Goal: Task Accomplishment & Management: Use online tool/utility

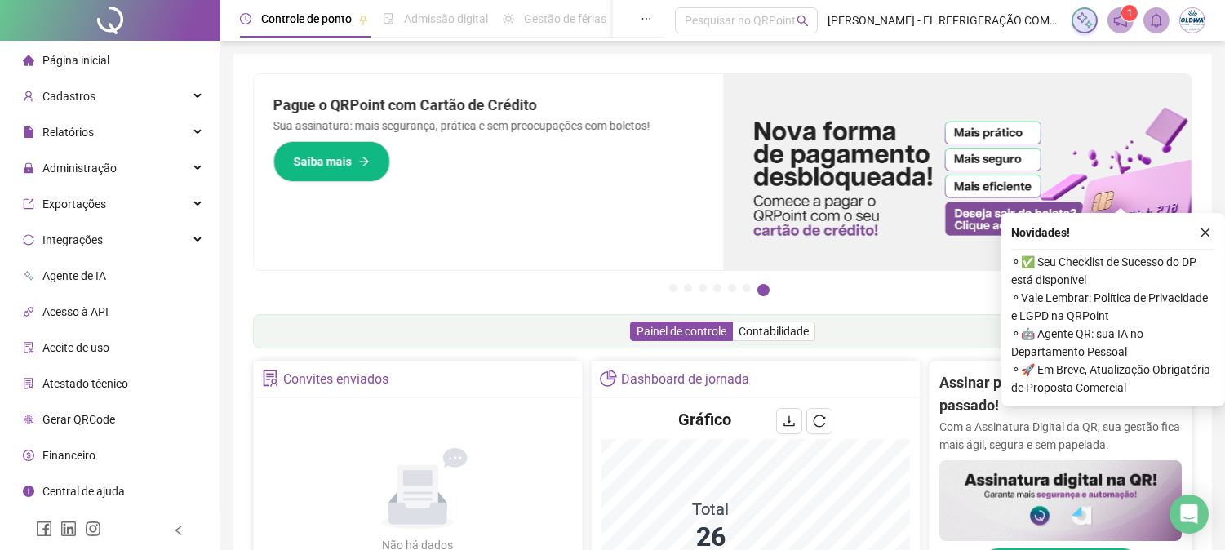
scroll to position [272, 0]
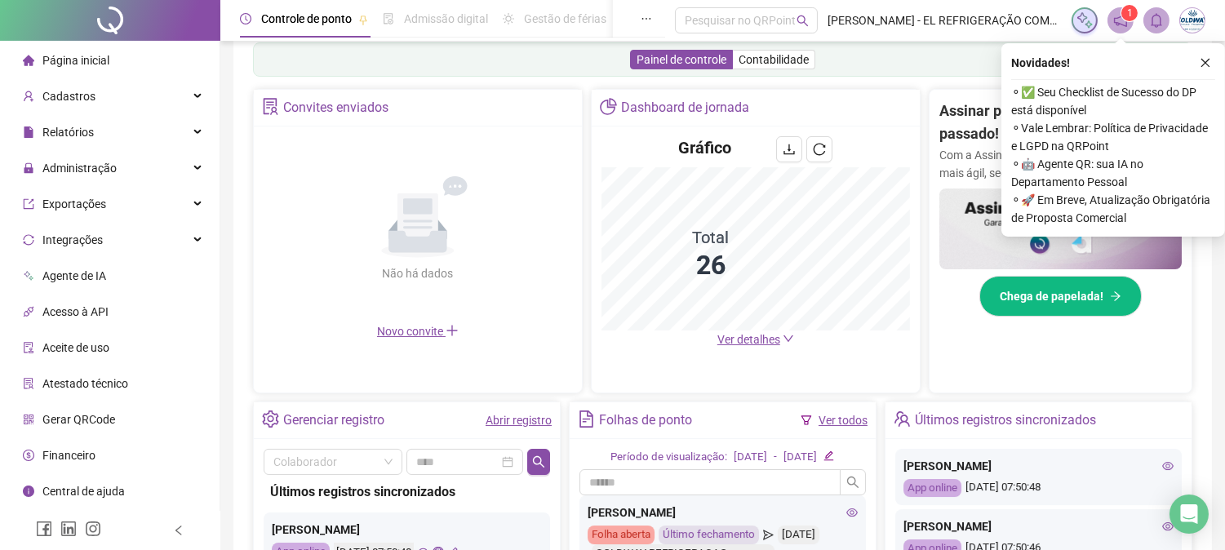
click at [765, 347] on span "Ver detalhes" at bounding box center [755, 340] width 77 height 18
click at [723, 339] on span "Ver detalhes" at bounding box center [748, 339] width 63 height 13
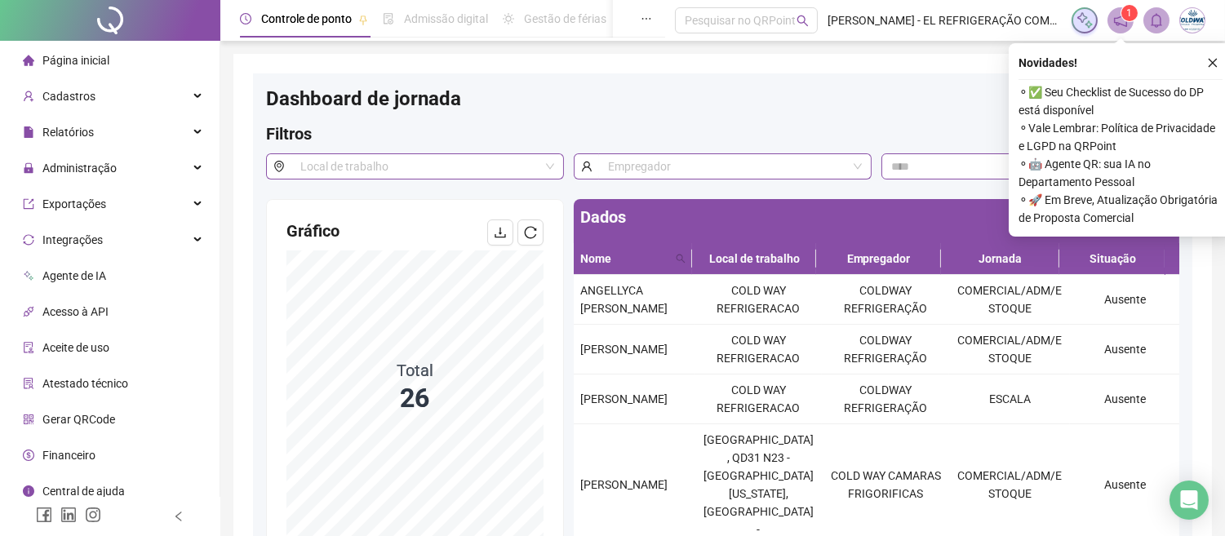
click at [780, 204] on div "Dados" at bounding box center [877, 221] width 606 height 44
click at [1216, 65] on icon "close" at bounding box center [1212, 62] width 11 height 11
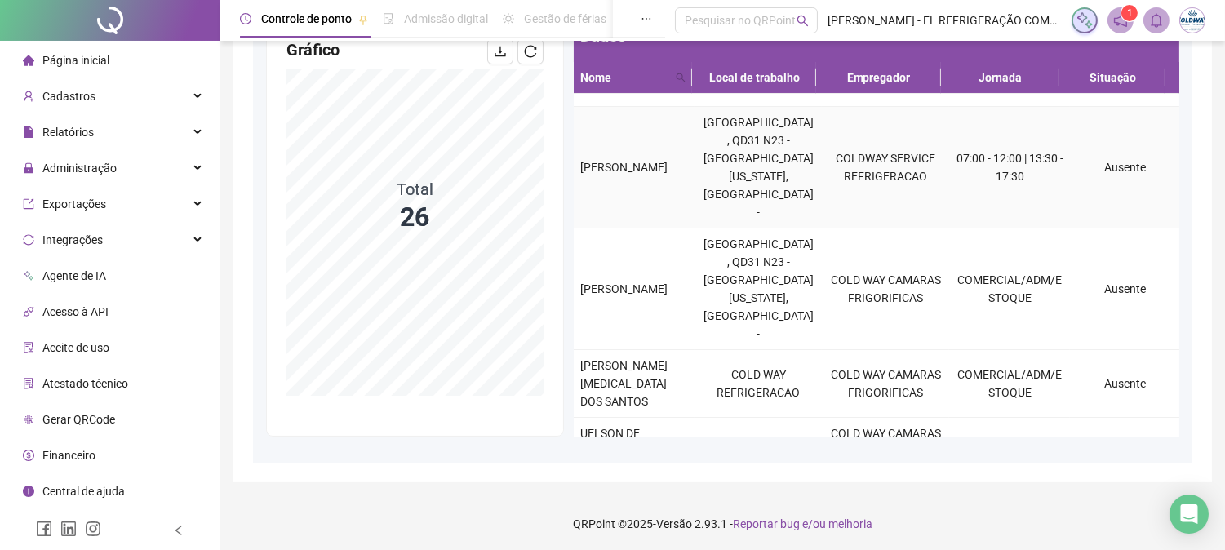
scroll to position [299, 0]
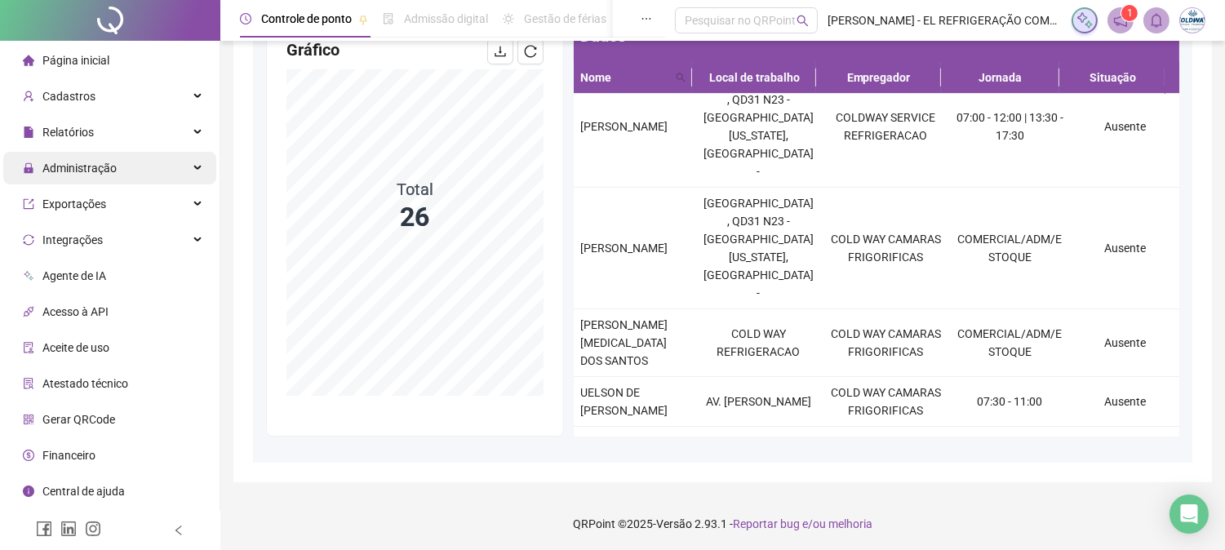
click at [64, 174] on span "Administração" at bounding box center [79, 168] width 74 height 13
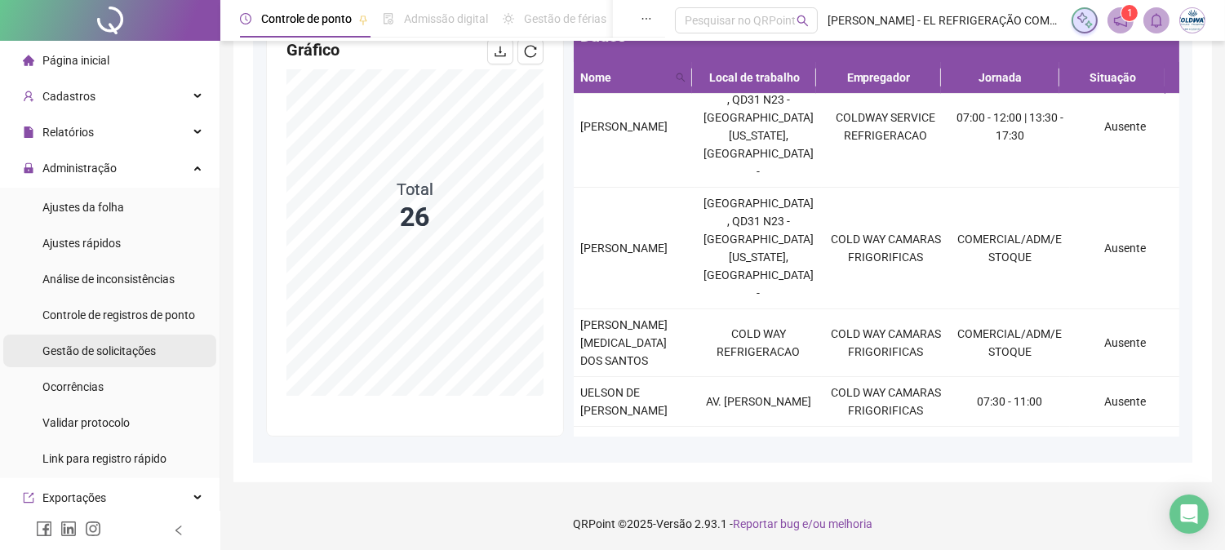
click at [103, 354] on span "Gestão de solicitações" at bounding box center [98, 350] width 113 height 13
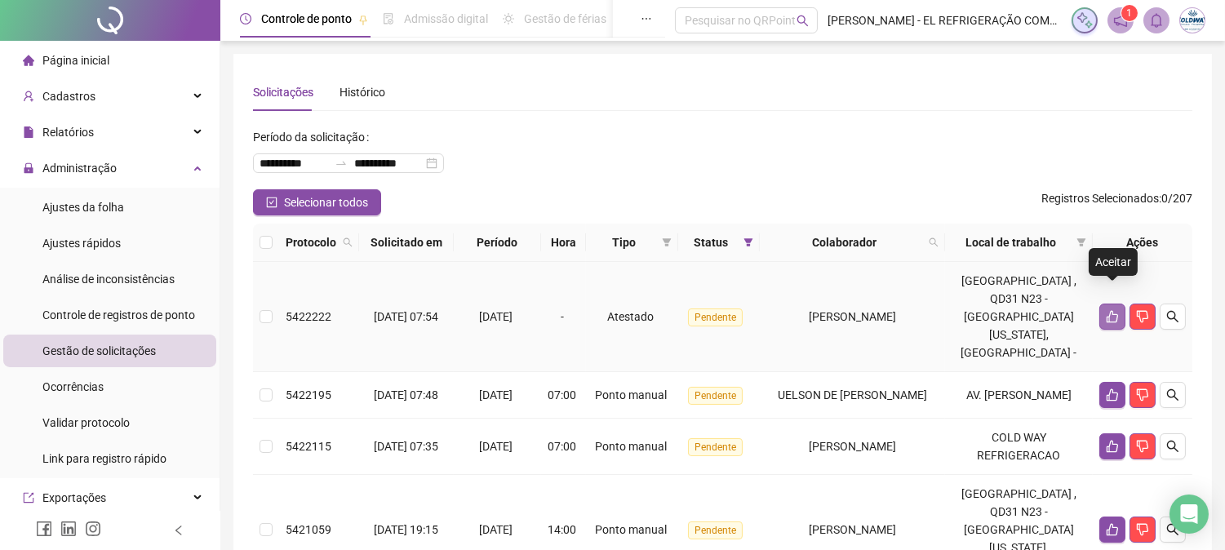
click at [1111, 307] on button "button" at bounding box center [1112, 317] width 26 height 26
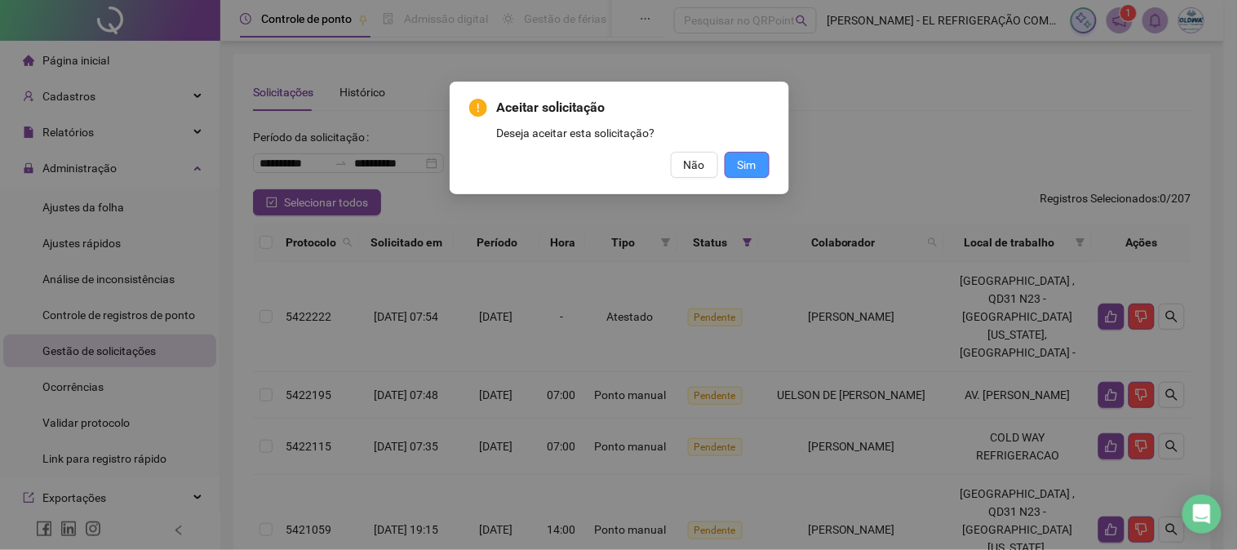
click at [739, 164] on span "Sim" at bounding box center [747, 165] width 19 height 18
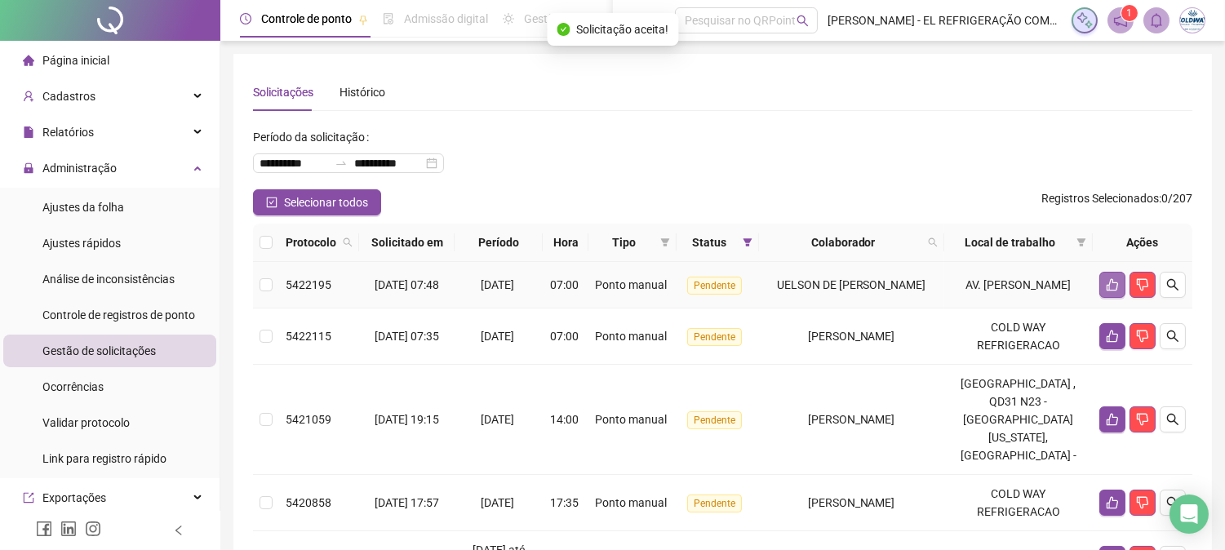
click at [1105, 298] on button "button" at bounding box center [1112, 285] width 26 height 26
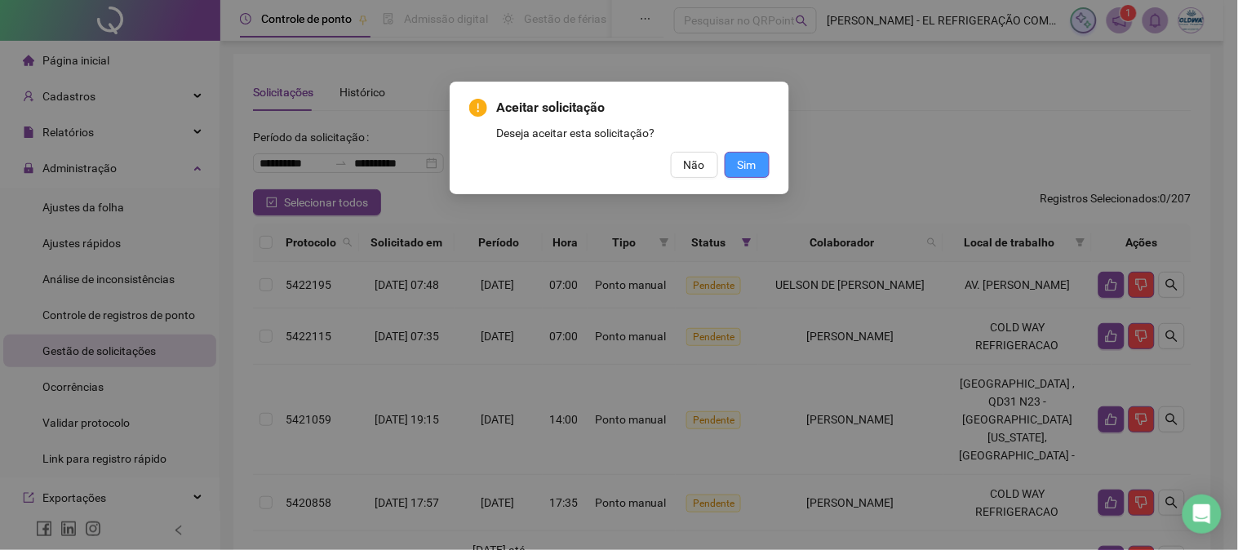
click at [761, 168] on button "Sim" at bounding box center [747, 165] width 45 height 26
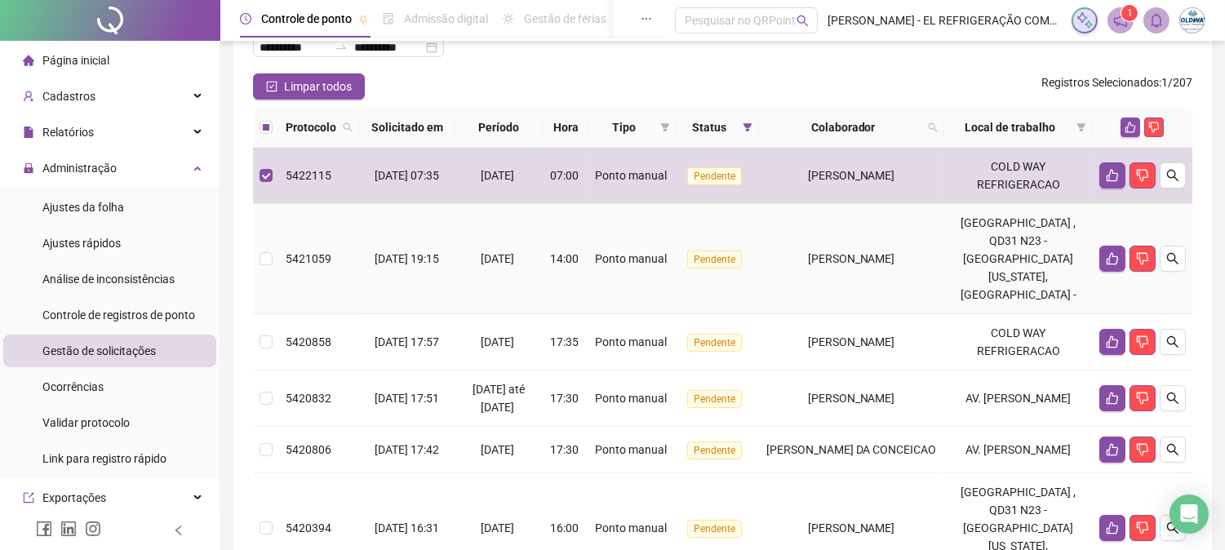
scroll to position [181, 0]
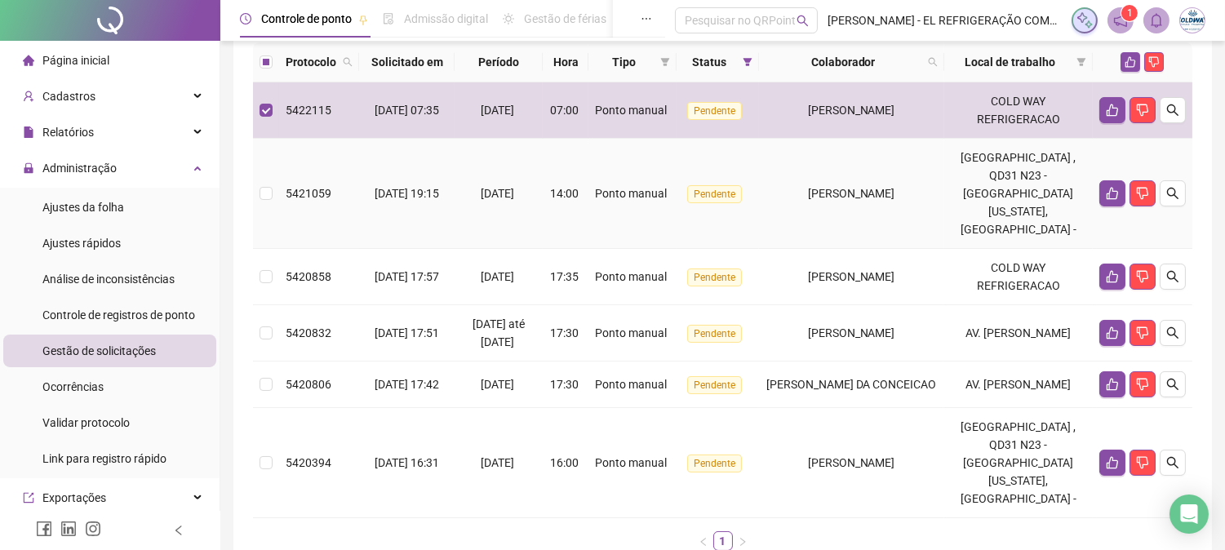
click at [262, 189] on td at bounding box center [266, 194] width 26 height 110
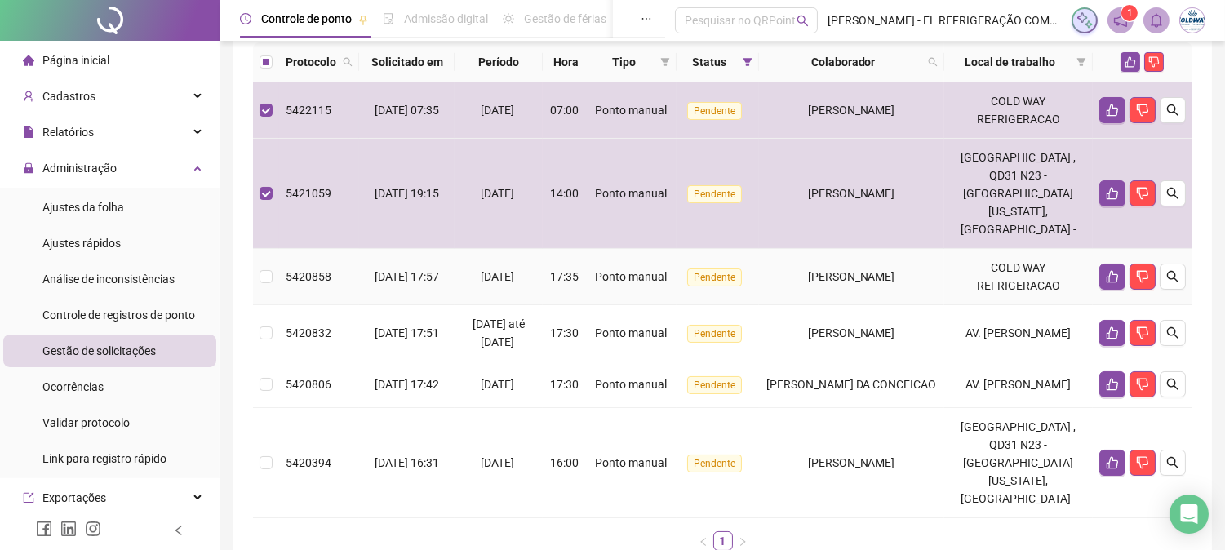
click at [277, 249] on td at bounding box center [266, 277] width 26 height 56
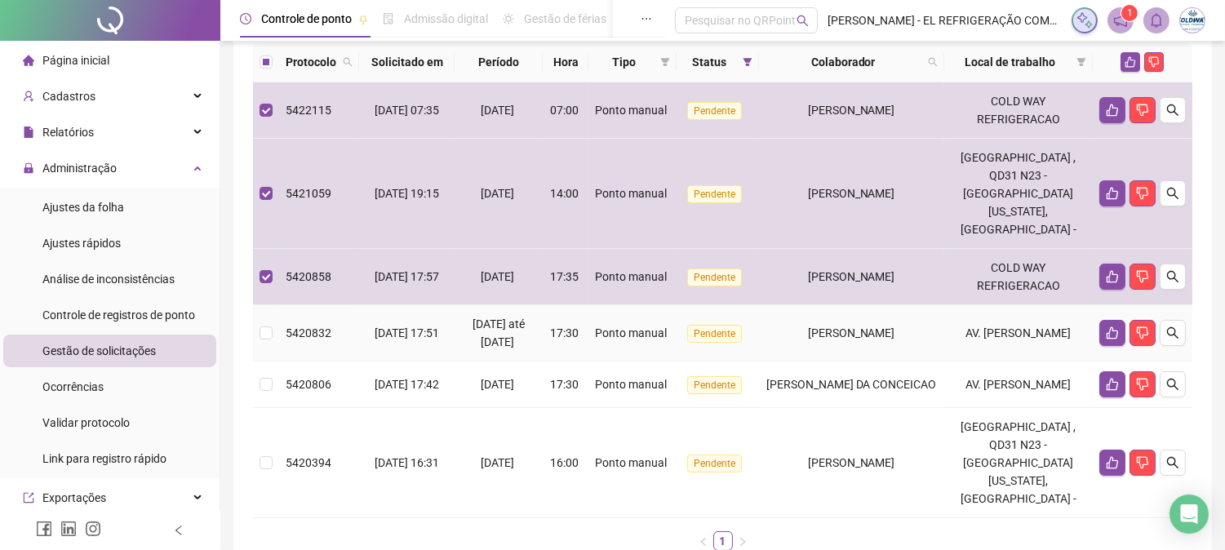
click at [291, 305] on td "5420832" at bounding box center [319, 333] width 80 height 56
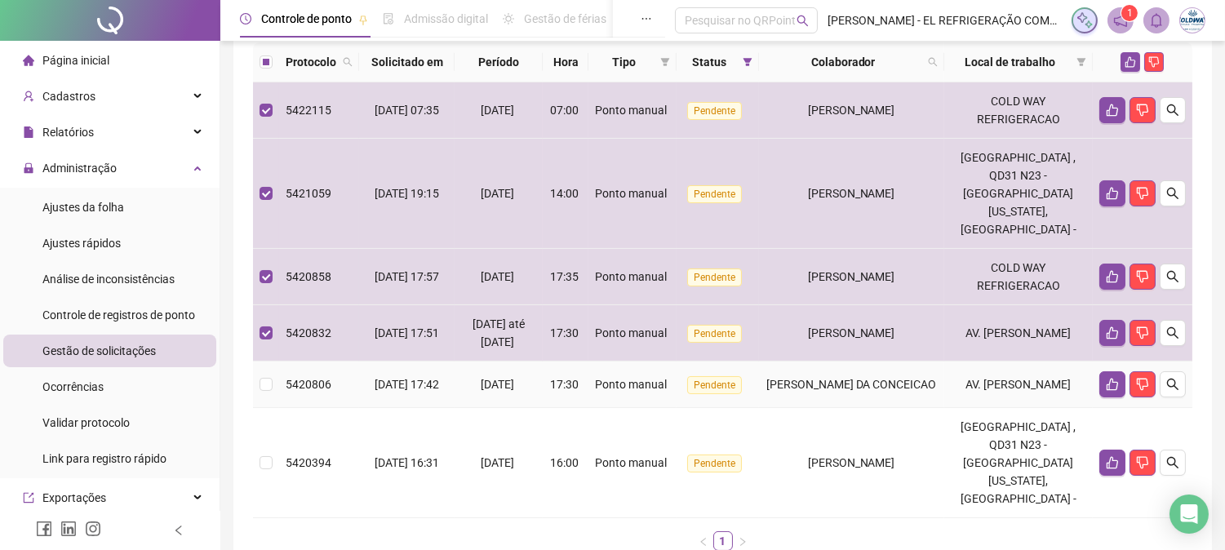
click at [297, 378] on span "5420806" at bounding box center [309, 384] width 46 height 13
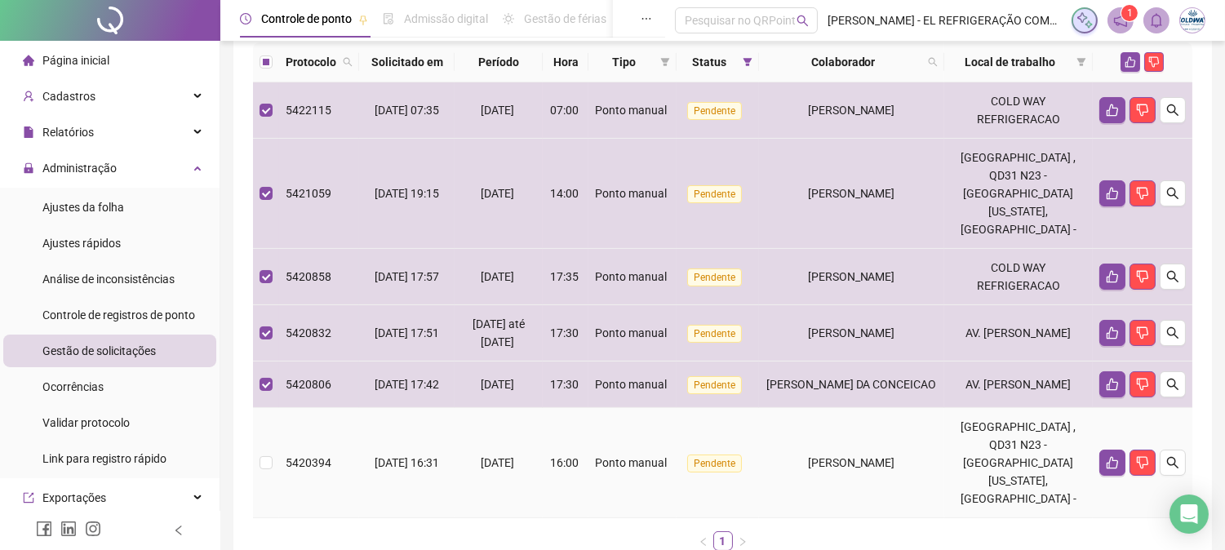
click at [300, 408] on td "5420394" at bounding box center [319, 463] width 80 height 110
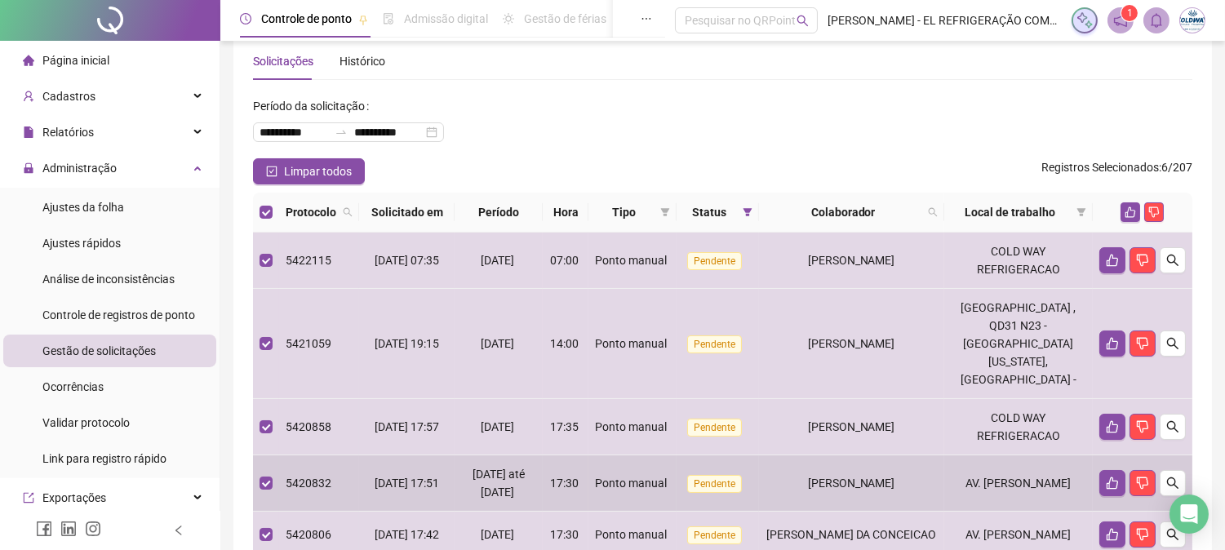
scroll to position [0, 0]
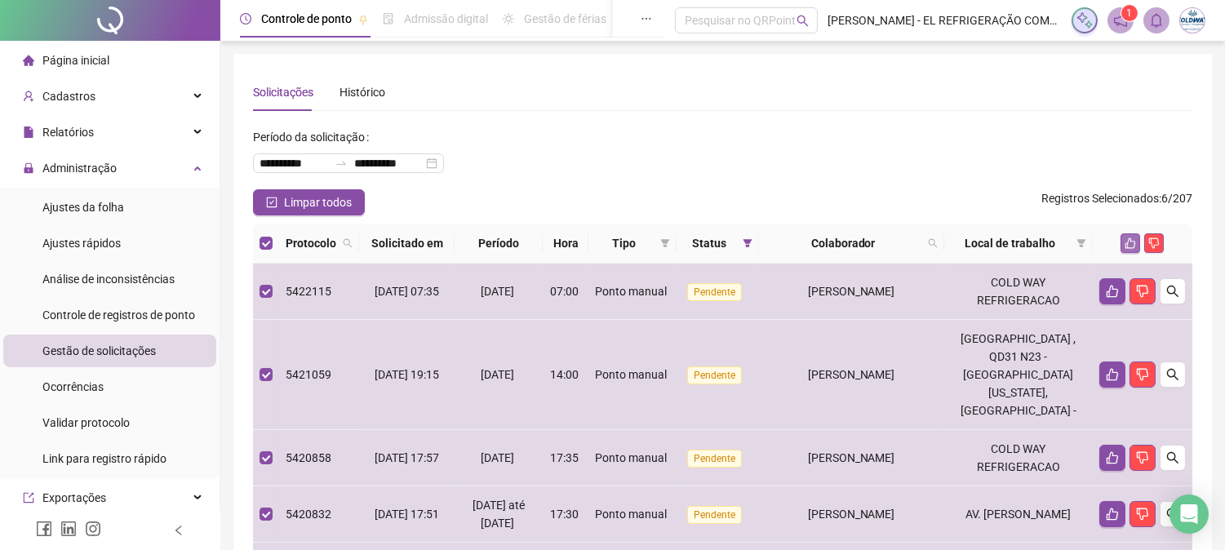
click at [1127, 237] on icon "like" at bounding box center [1130, 242] width 11 height 11
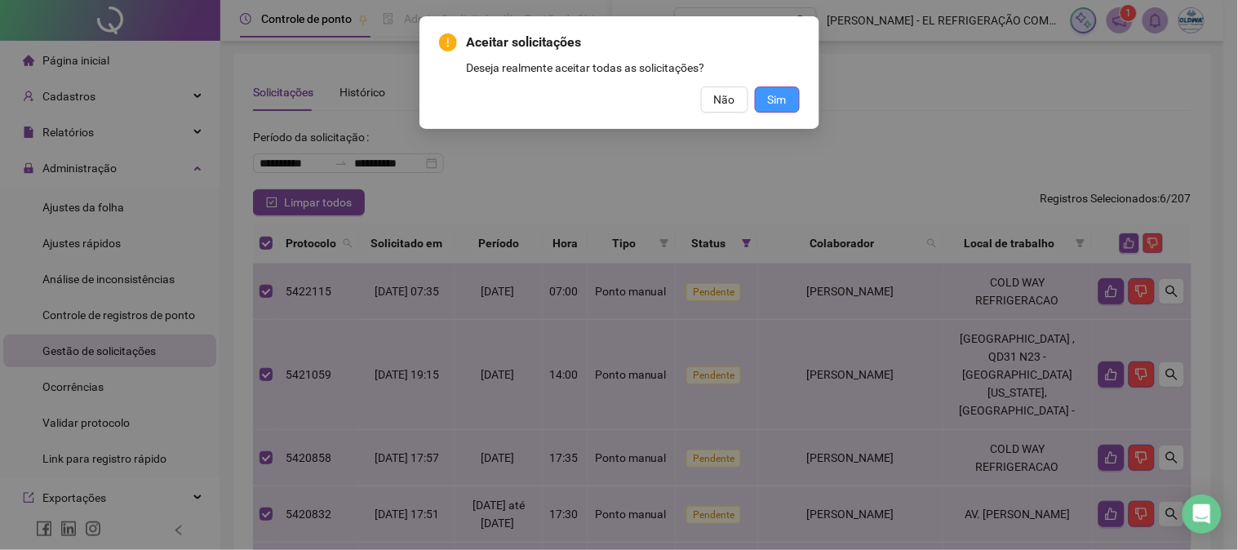
click at [785, 99] on span "Sim" at bounding box center [777, 100] width 19 height 18
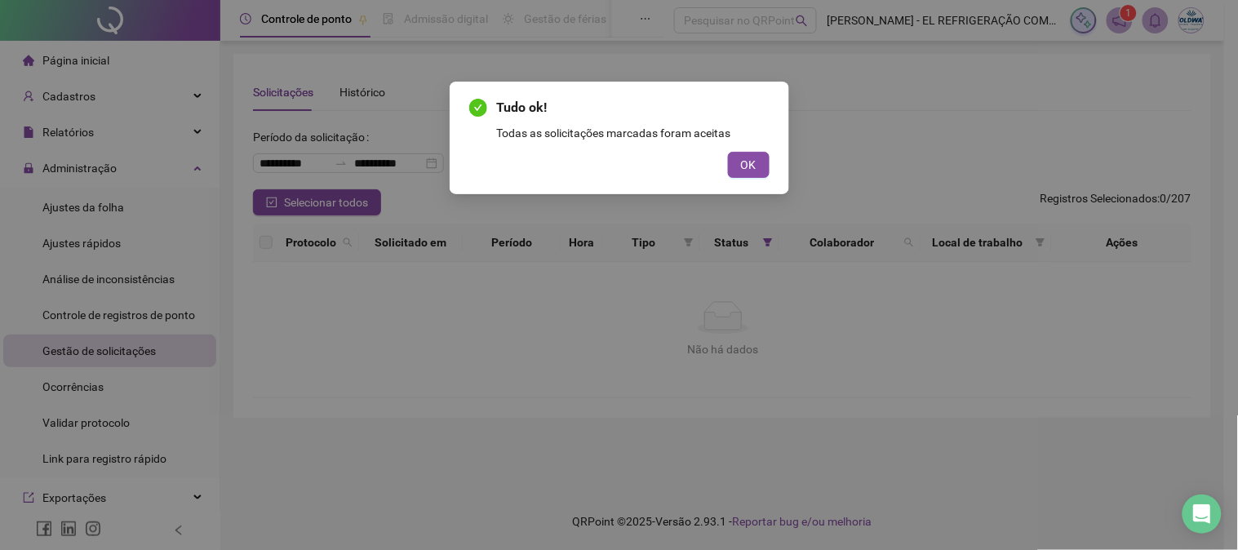
click at [754, 180] on div "Tudo ok! Todas as solicitações marcadas foram aceitas OK" at bounding box center [619, 138] width 339 height 113
click at [748, 156] on span "OK" at bounding box center [749, 165] width 16 height 18
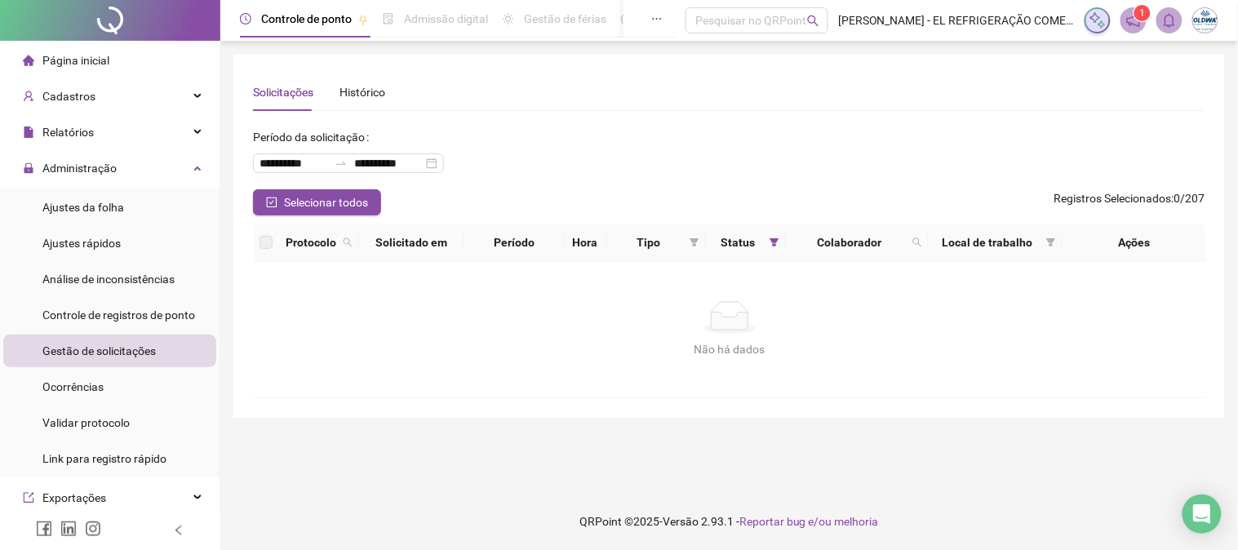
click at [135, 51] on li "Página inicial" at bounding box center [109, 60] width 213 height 33
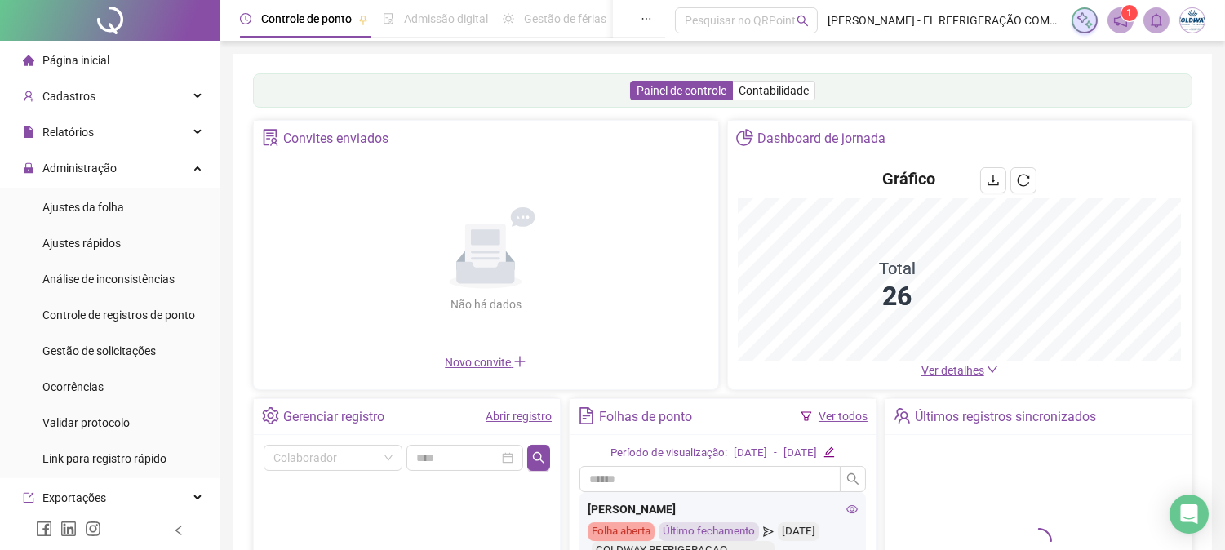
click at [965, 367] on span "Ver detalhes" at bounding box center [952, 370] width 63 height 13
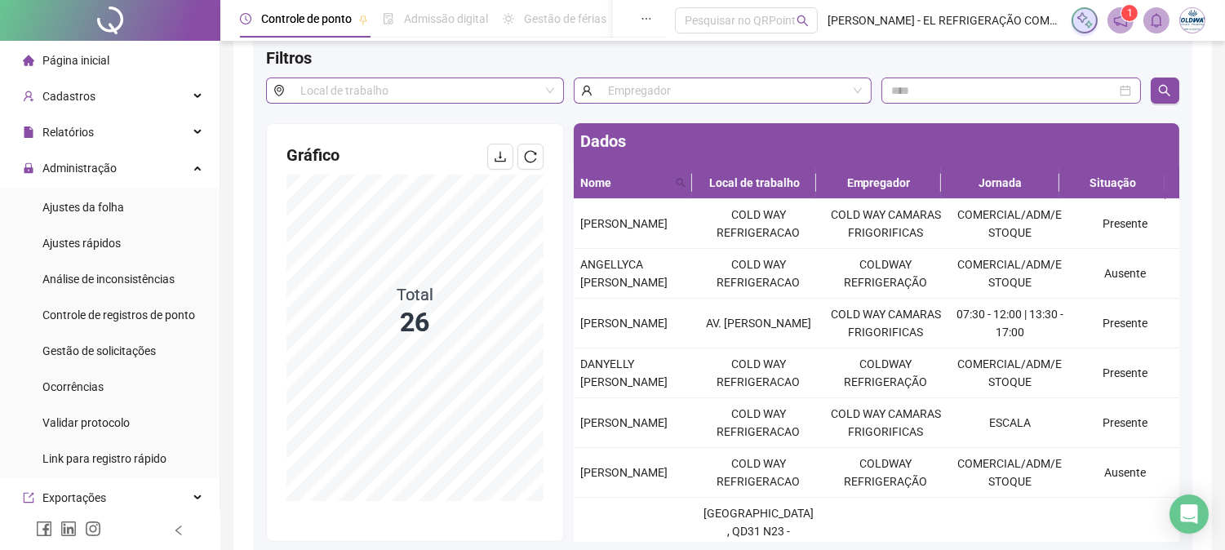
scroll to position [181, 0]
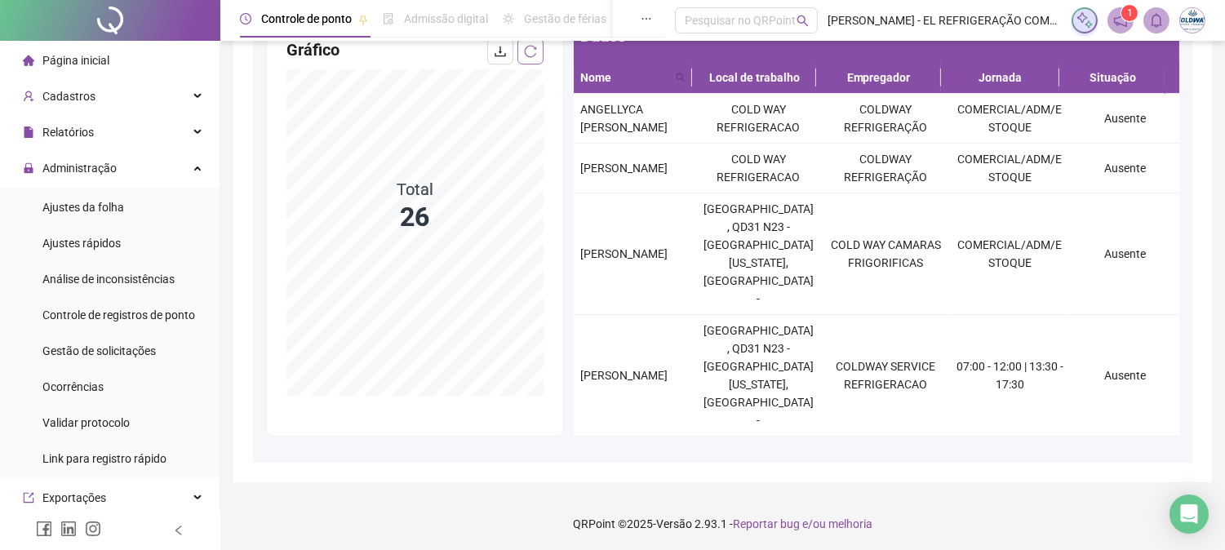
click at [533, 61] on button "button" at bounding box center [530, 51] width 26 height 26
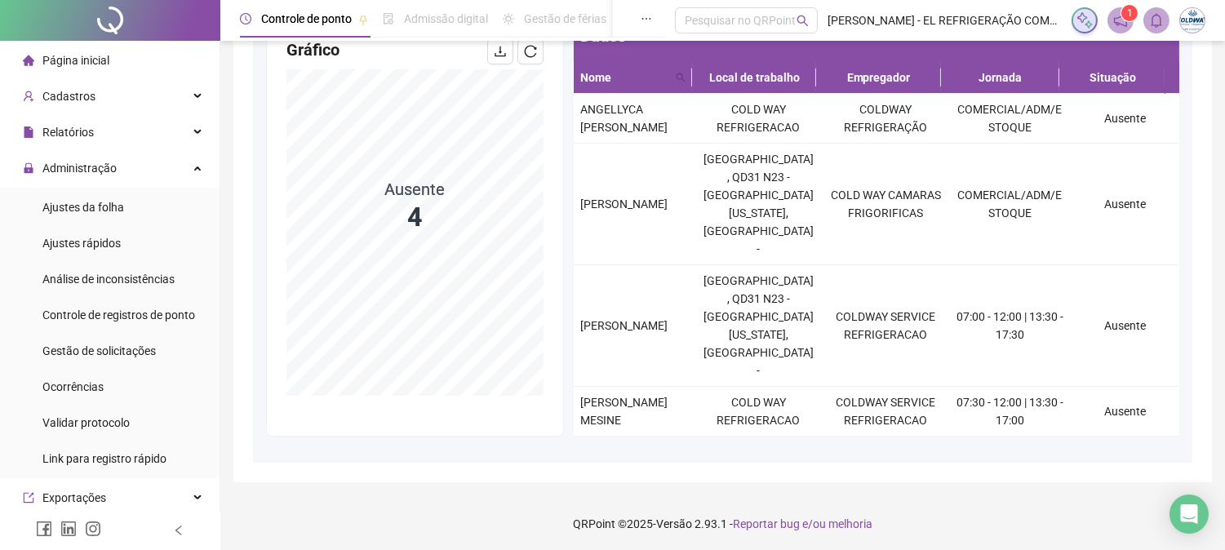
scroll to position [163, 0]
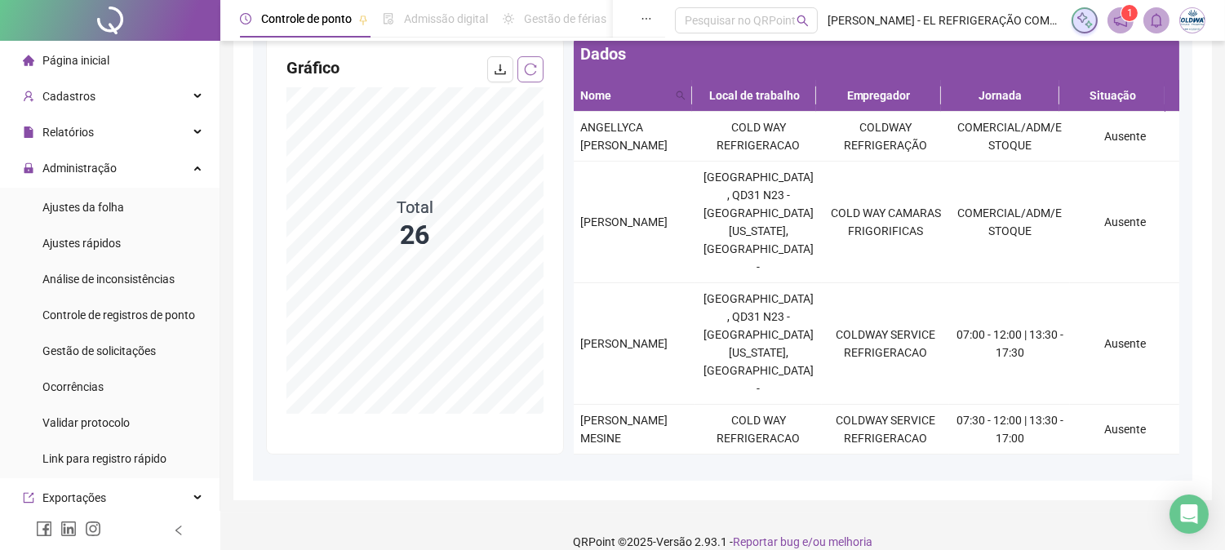
click at [522, 76] on button "button" at bounding box center [530, 69] width 26 height 26
click at [107, 357] on div "Gestão de solicitações" at bounding box center [98, 351] width 113 height 33
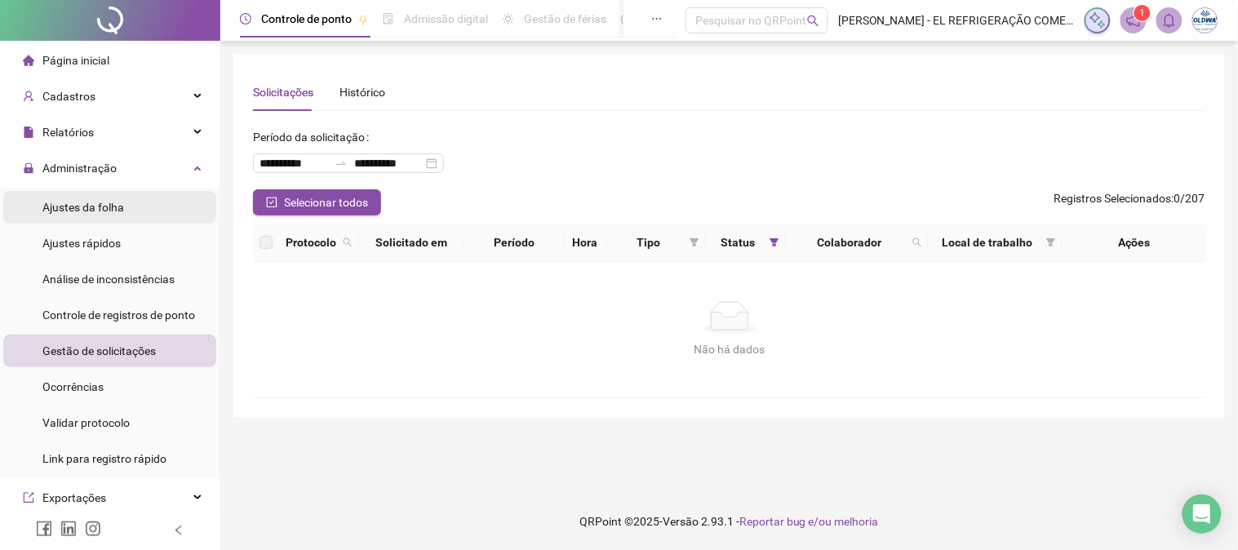
click at [102, 202] on span "Ajustes da folha" at bounding box center [83, 207] width 82 height 13
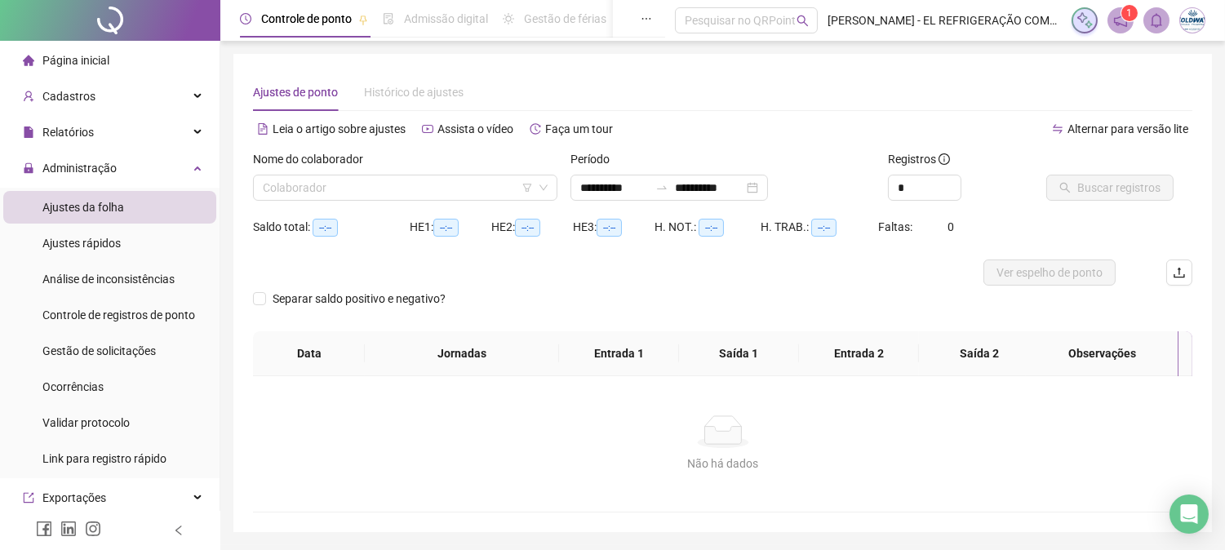
type input "**********"
click at [92, 60] on span "Página inicial" at bounding box center [75, 60] width 67 height 13
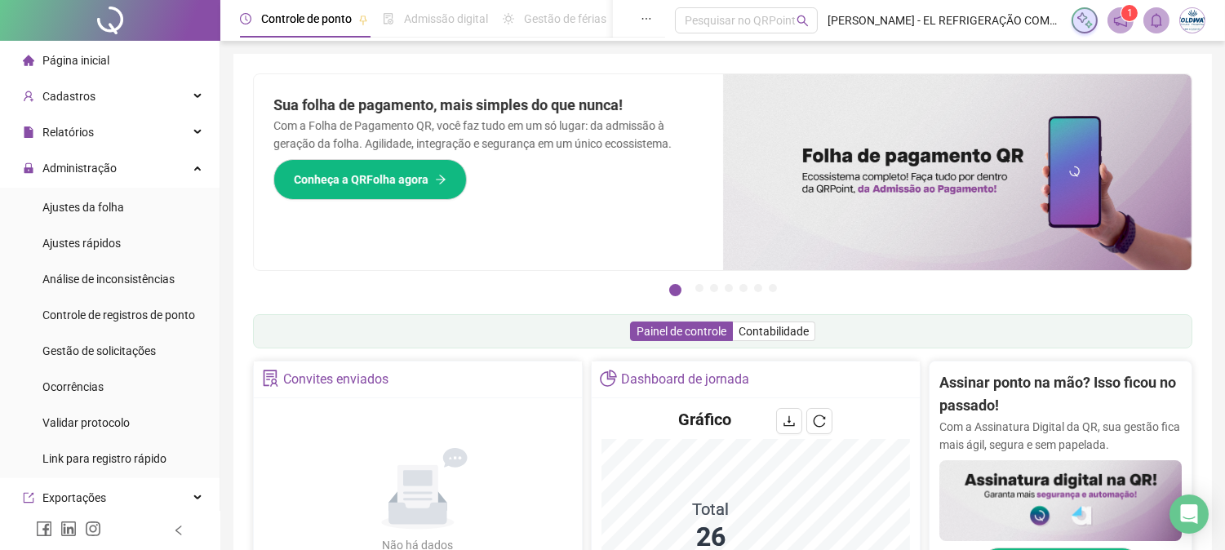
scroll to position [181, 0]
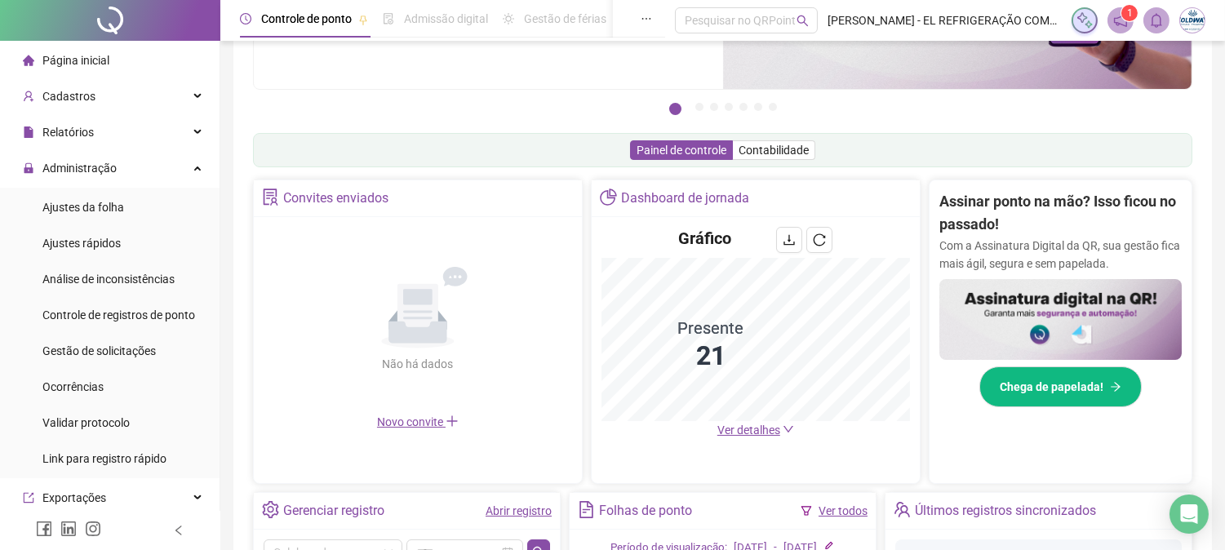
click at [740, 430] on span "Ver detalhes" at bounding box center [748, 430] width 63 height 13
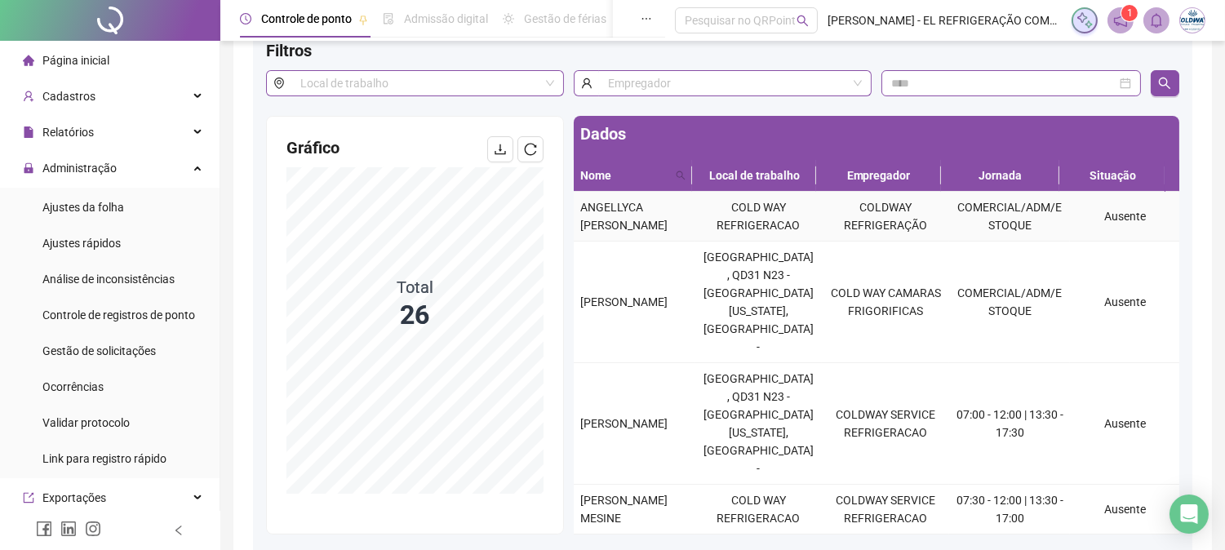
scroll to position [163, 0]
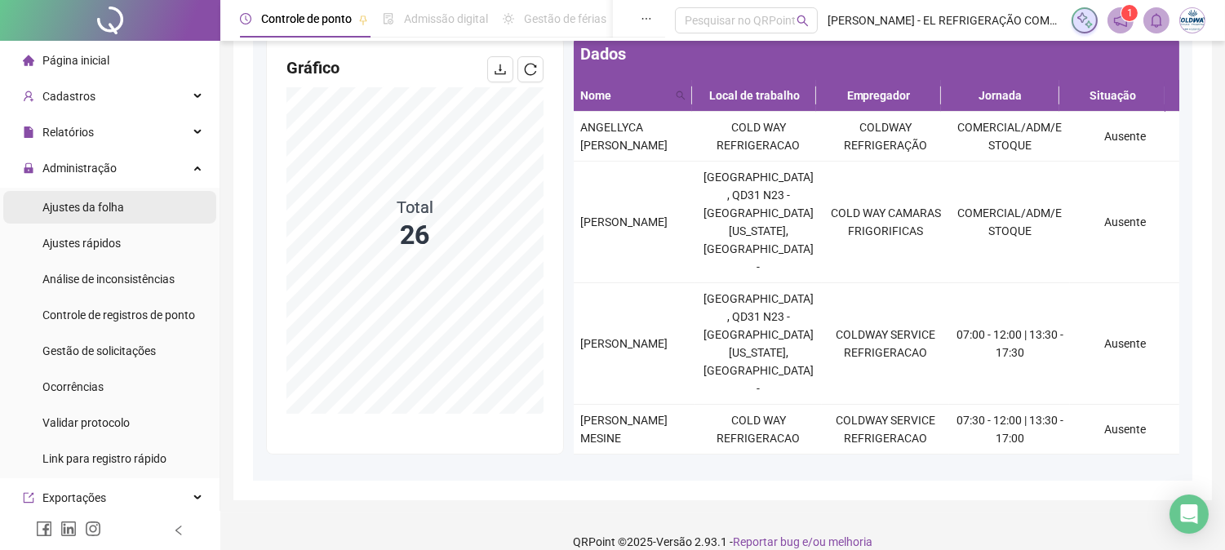
click at [53, 206] on span "Ajustes da folha" at bounding box center [83, 207] width 82 height 13
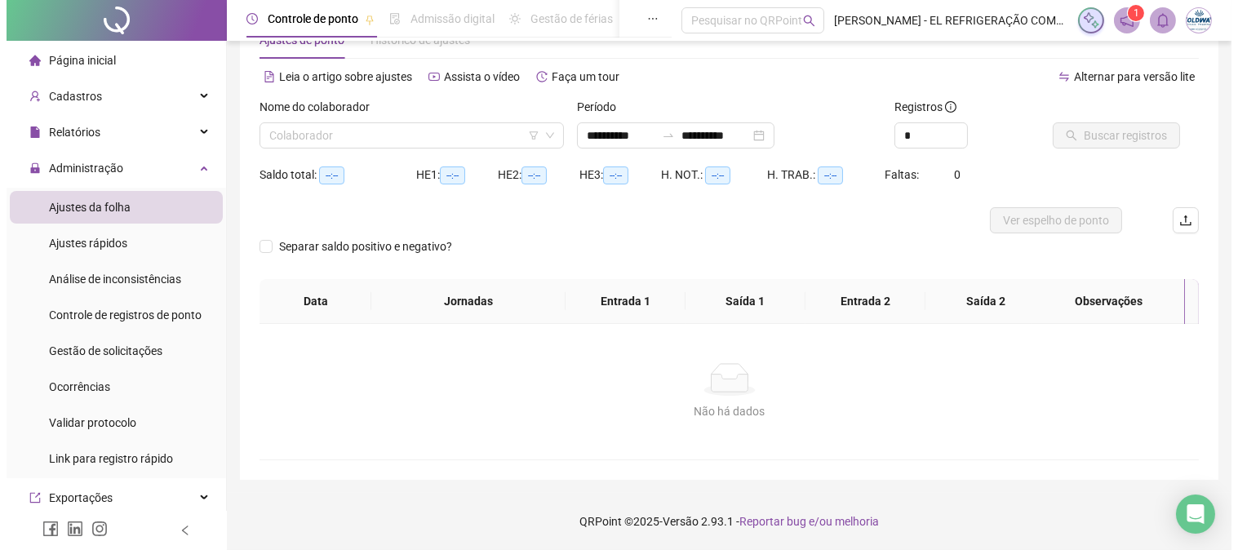
scroll to position [51, 0]
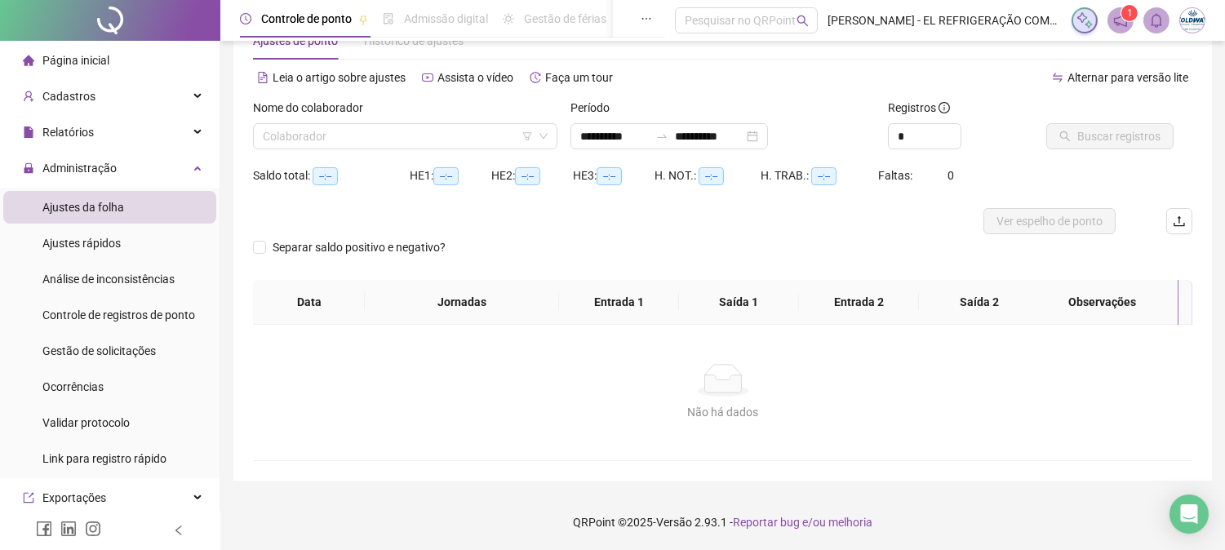
type input "**********"
click at [675, 135] on div at bounding box center [662, 136] width 26 height 13
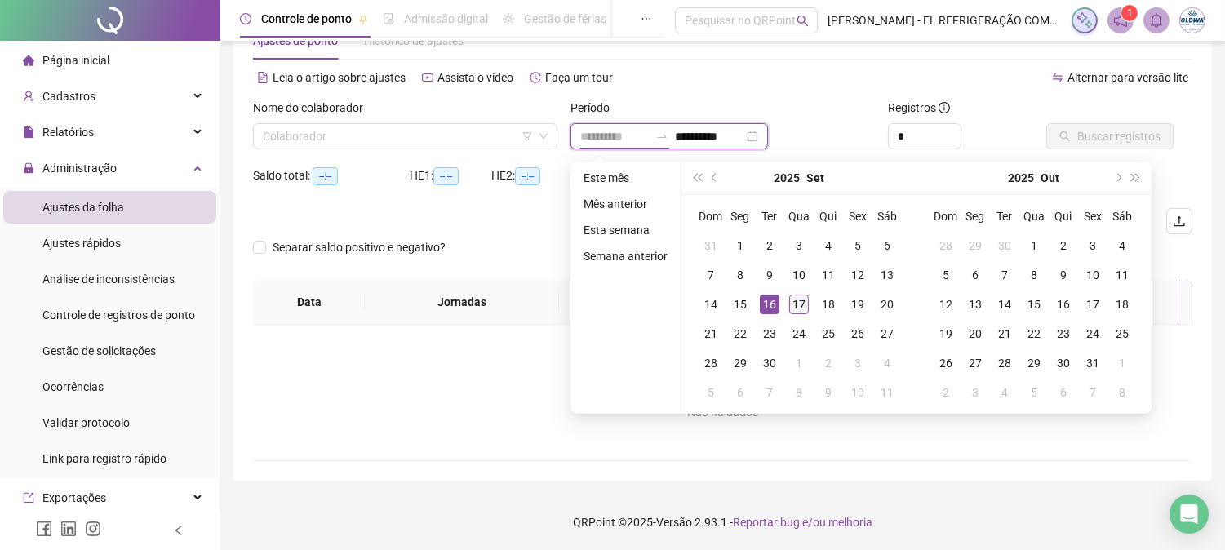
type input "**********"
click at [790, 305] on div "17" at bounding box center [799, 305] width 20 height 20
type input "**********"
click at [853, 487] on div "**********" at bounding box center [722, 250] width 1005 height 602
type input "**********"
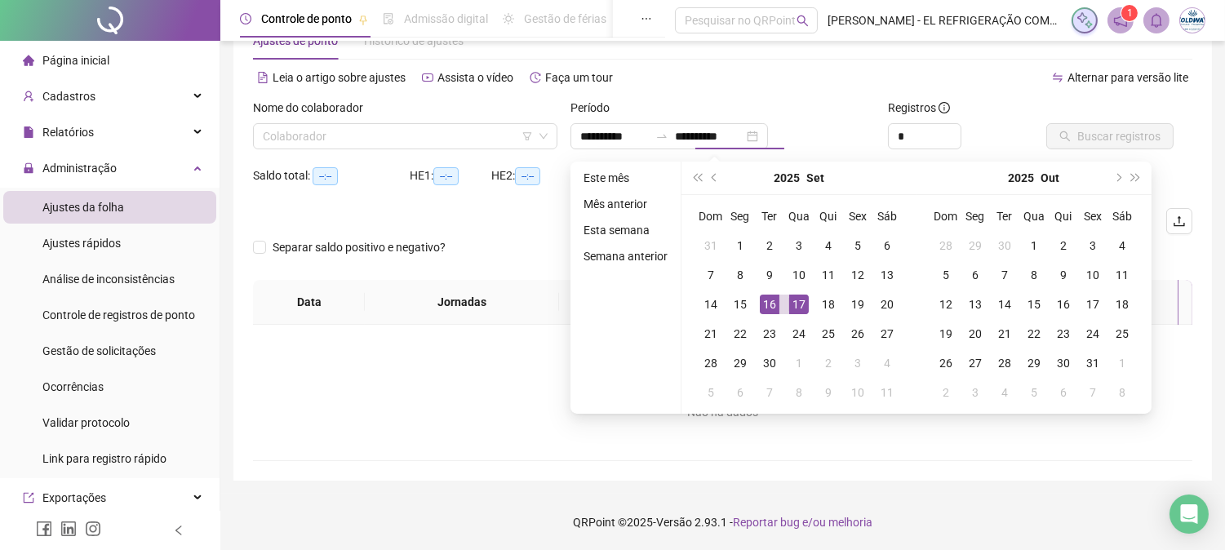
type input "**********"
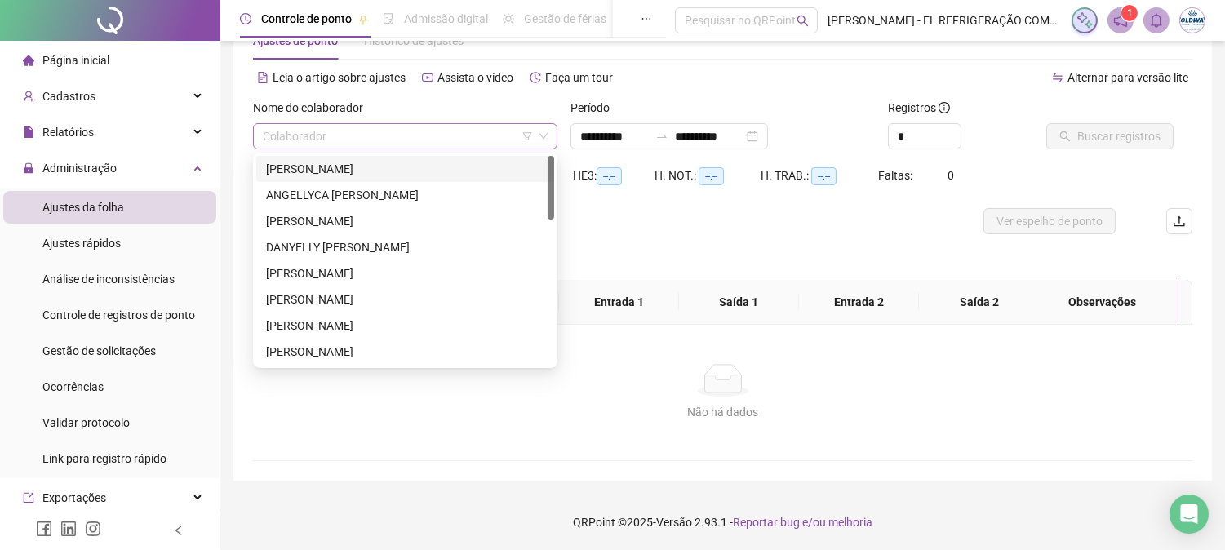
click at [428, 149] on div "Colaborador" at bounding box center [405, 136] width 304 height 26
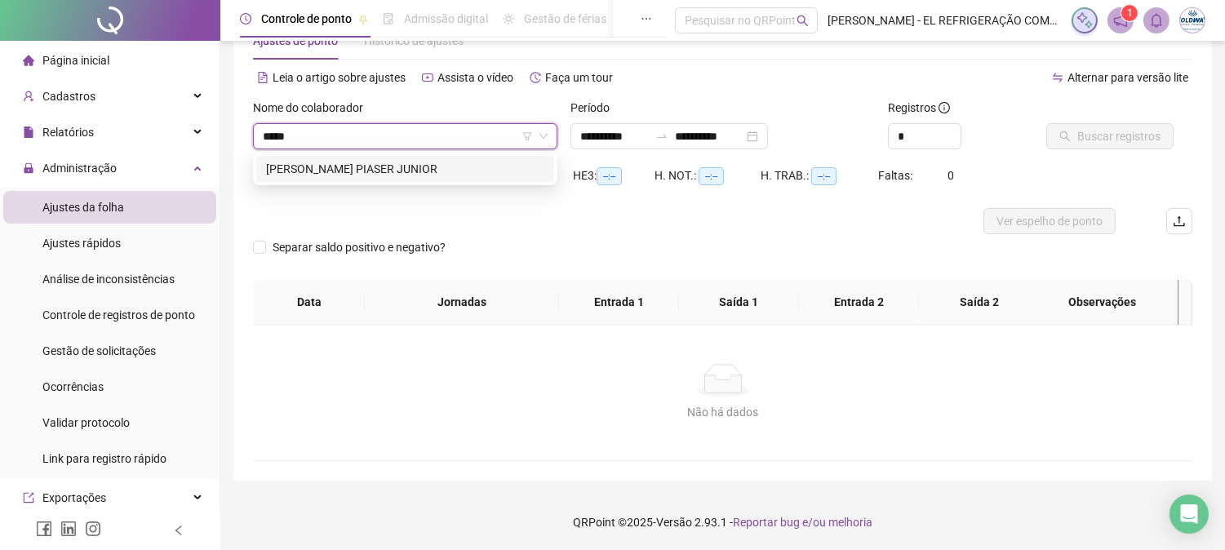
type input "******"
click at [415, 169] on div "[PERSON_NAME] PIASER JUNIOR" at bounding box center [405, 169] width 278 height 18
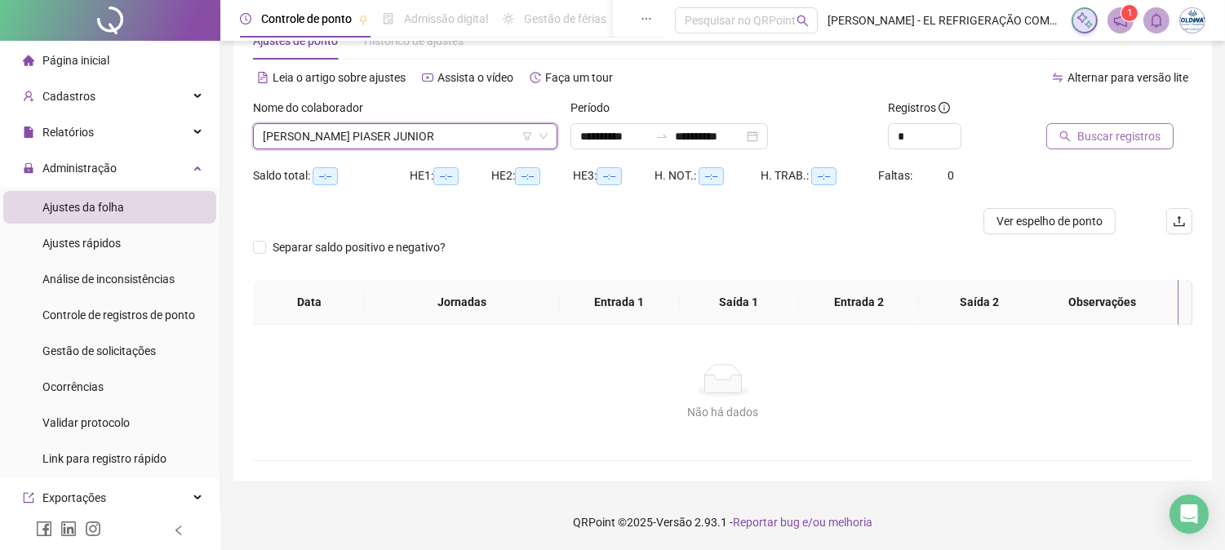
click at [1074, 128] on button "Buscar registros" at bounding box center [1109, 136] width 127 height 26
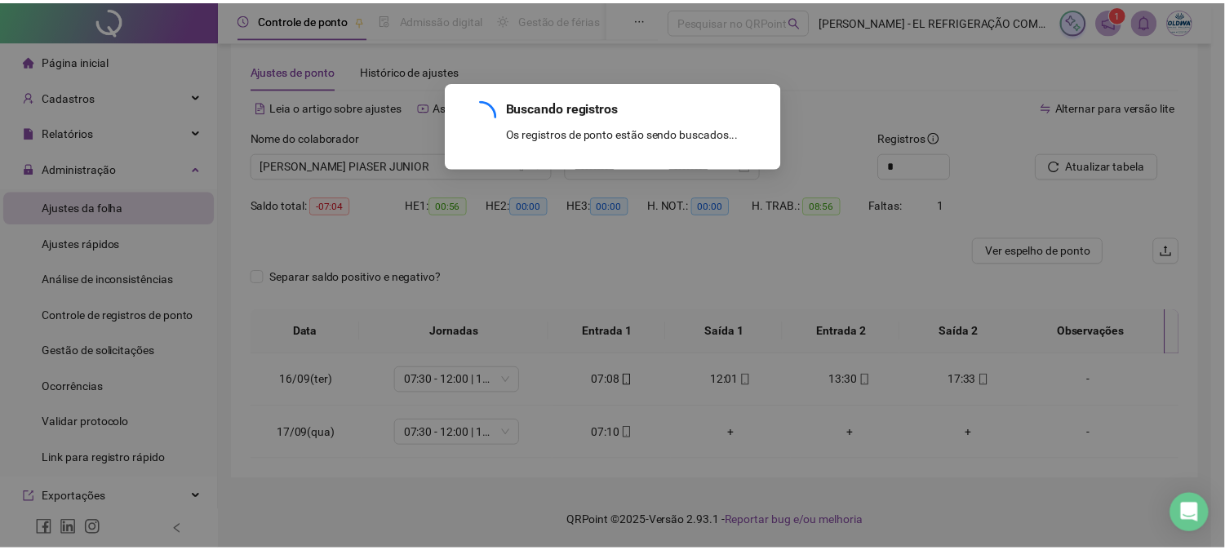
scroll to position [21, 0]
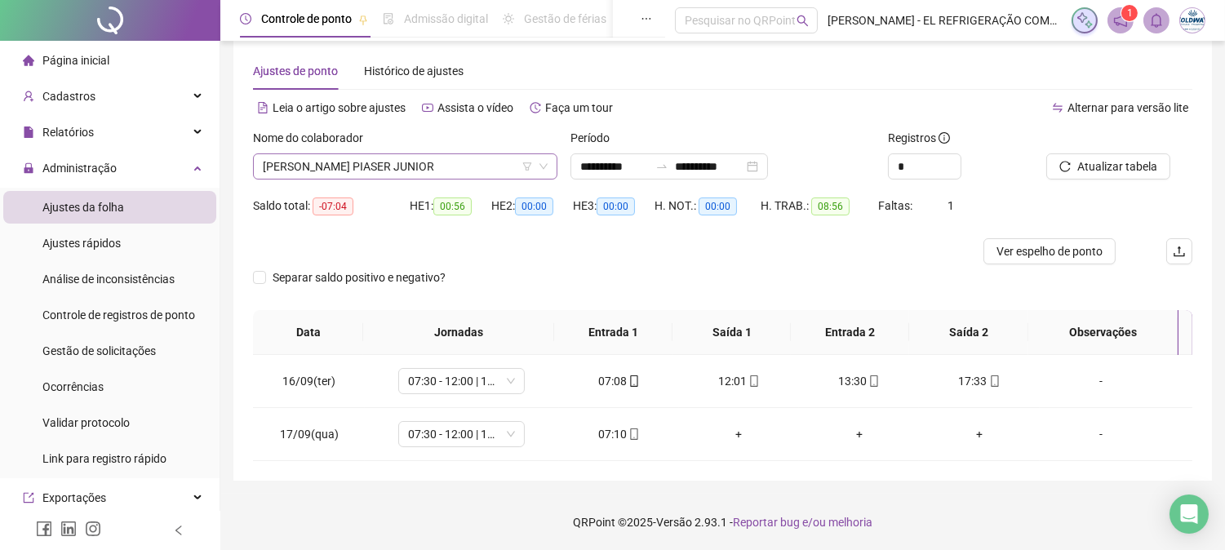
click at [355, 164] on span "[PERSON_NAME] PIASER JUNIOR" at bounding box center [405, 166] width 285 height 24
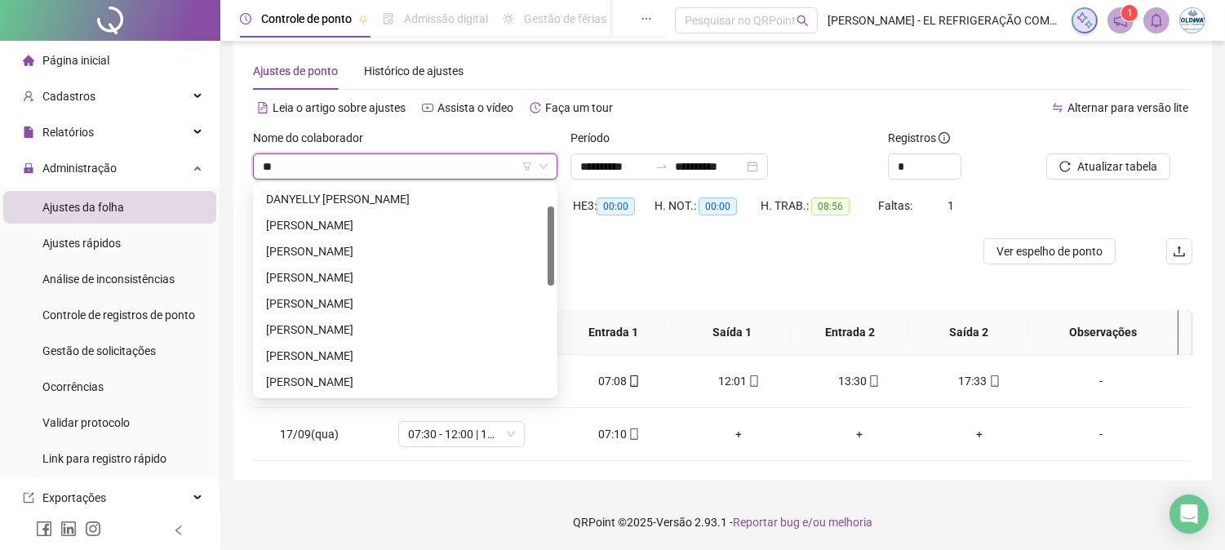
scroll to position [0, 0]
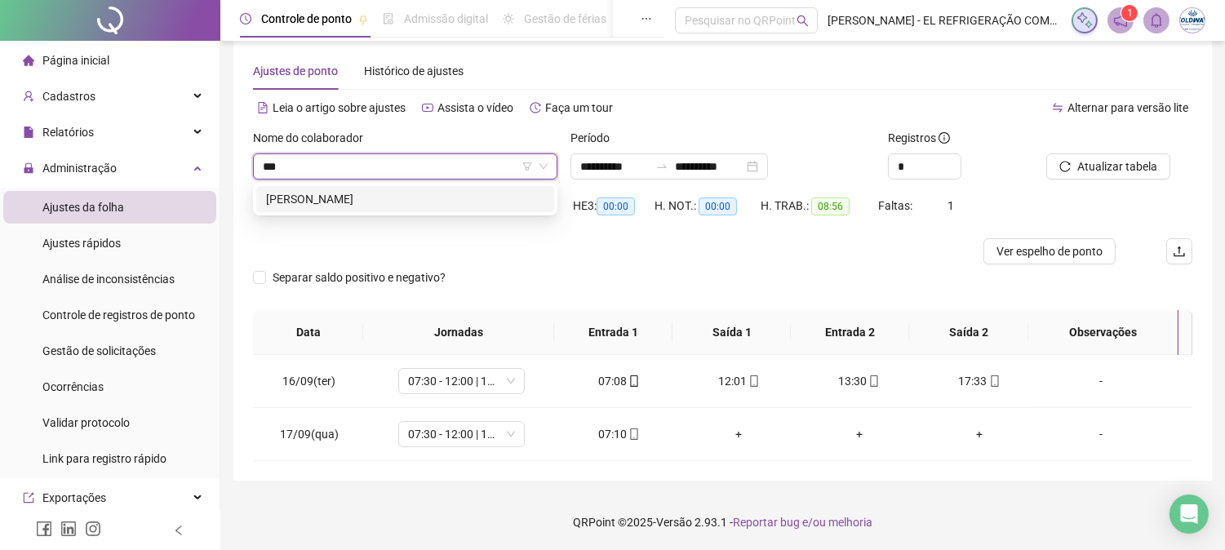
type input "****"
click at [390, 201] on div "[PERSON_NAME]" at bounding box center [405, 199] width 278 height 18
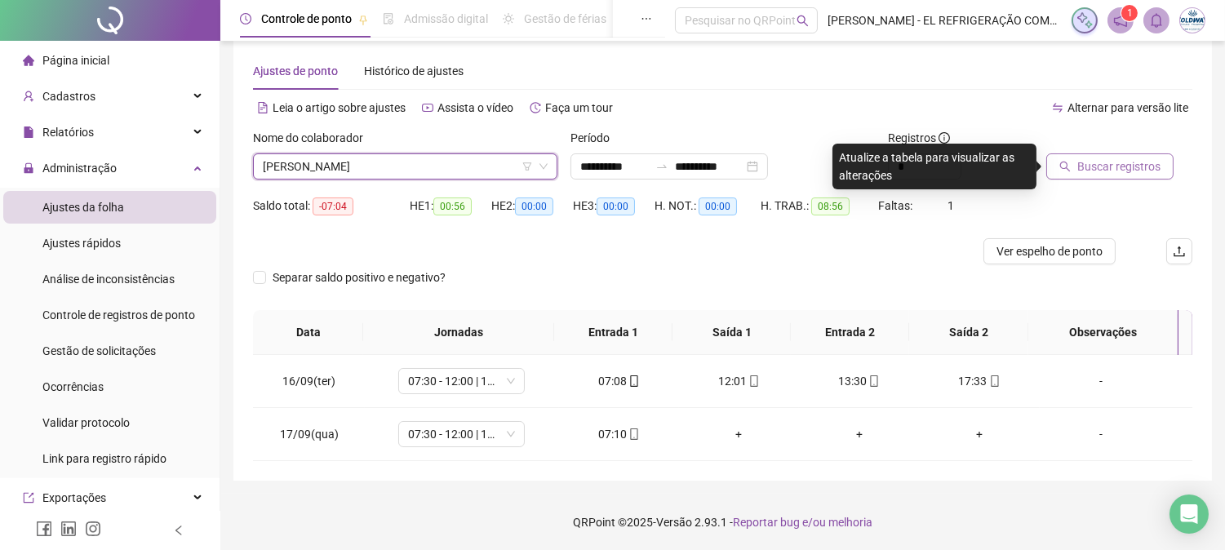
click at [1155, 158] on span "Buscar registros" at bounding box center [1118, 167] width 83 height 18
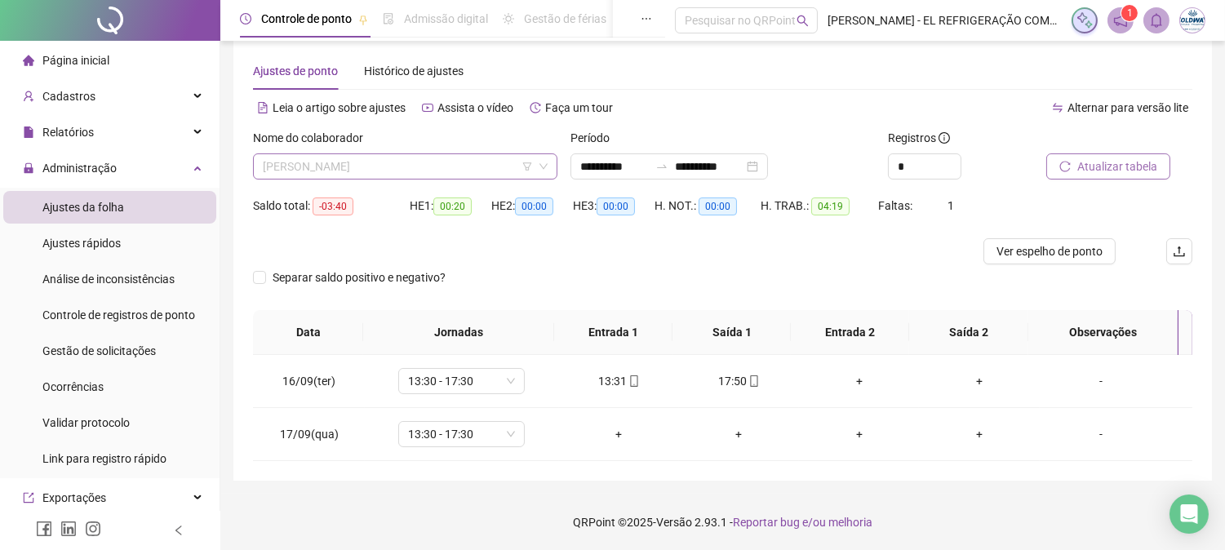
click at [421, 167] on span "[PERSON_NAME]" at bounding box center [405, 166] width 285 height 24
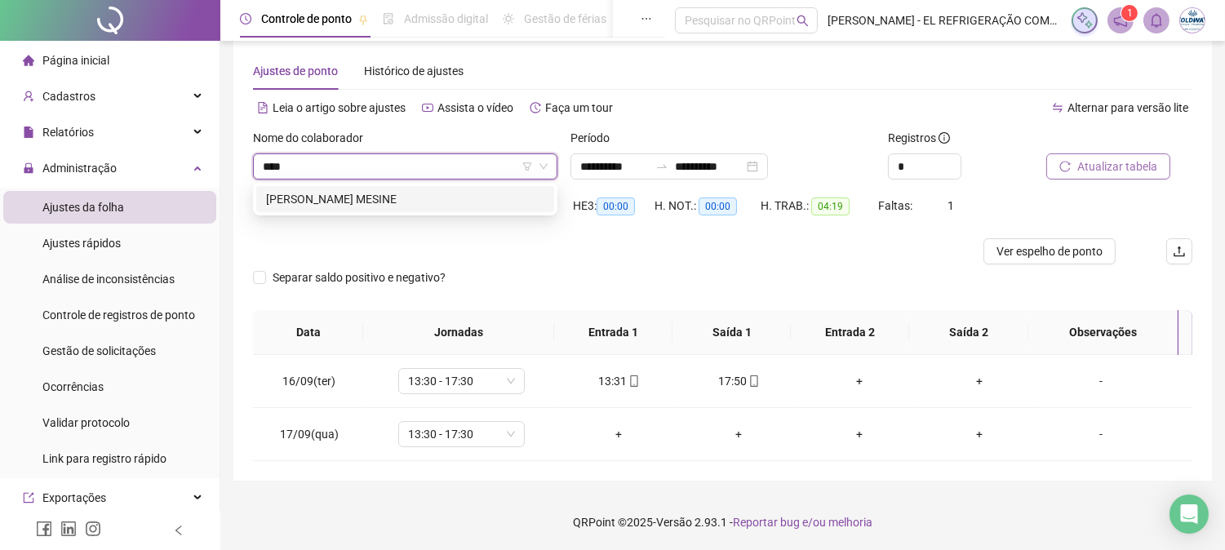
type input "*****"
click at [425, 189] on div "[PERSON_NAME] MESINE" at bounding box center [405, 199] width 298 height 26
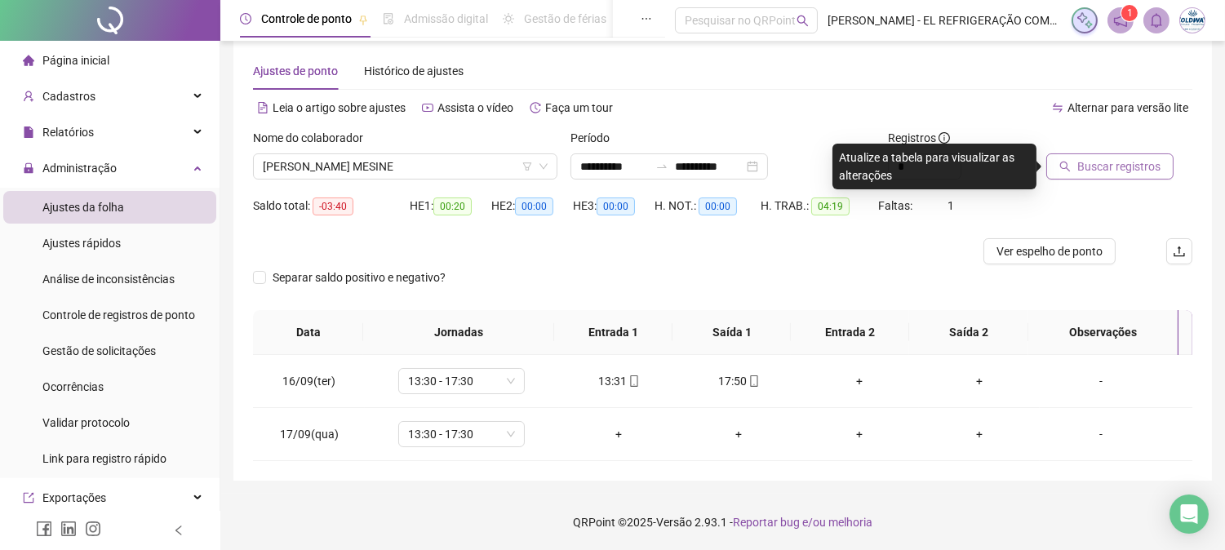
click at [1095, 156] on button "Buscar registros" at bounding box center [1109, 166] width 127 height 26
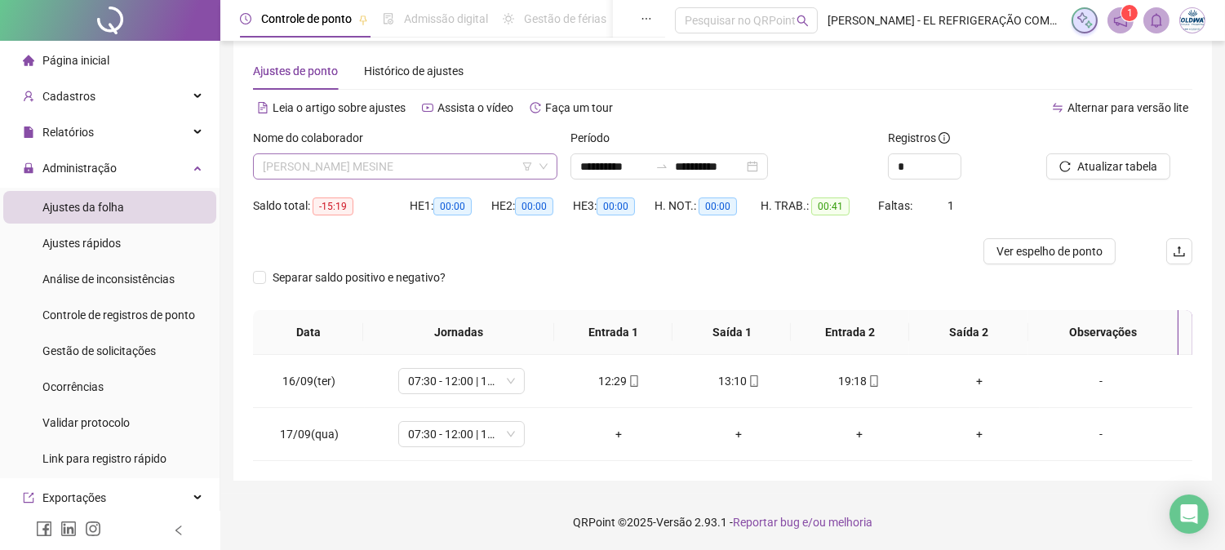
click at [409, 166] on span "[PERSON_NAME] MESINE" at bounding box center [405, 166] width 285 height 24
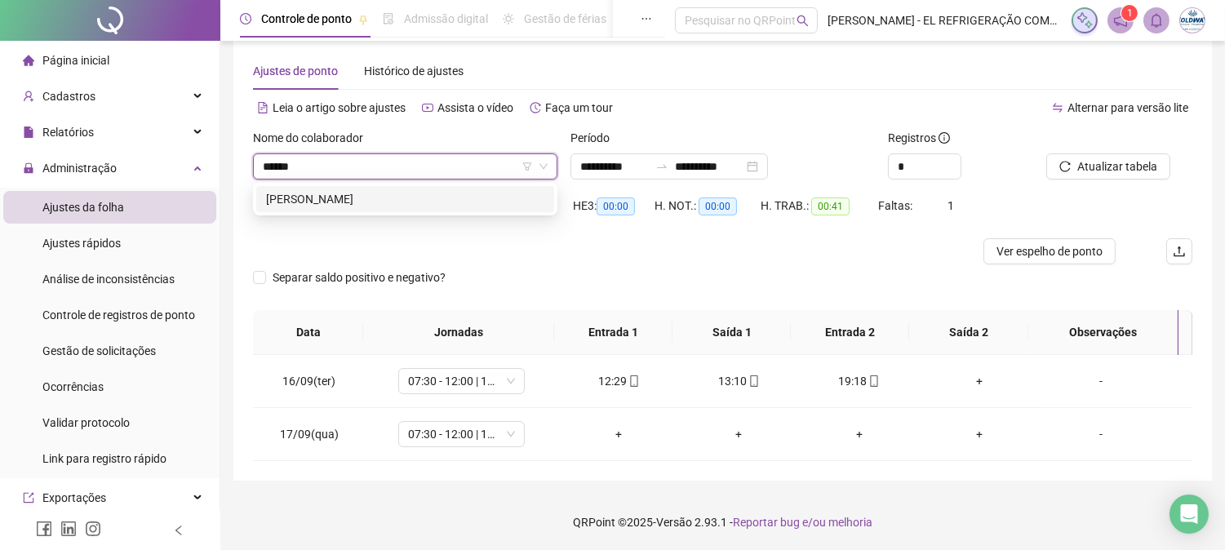
type input "*******"
click at [415, 197] on div "[PERSON_NAME]" at bounding box center [405, 199] width 278 height 18
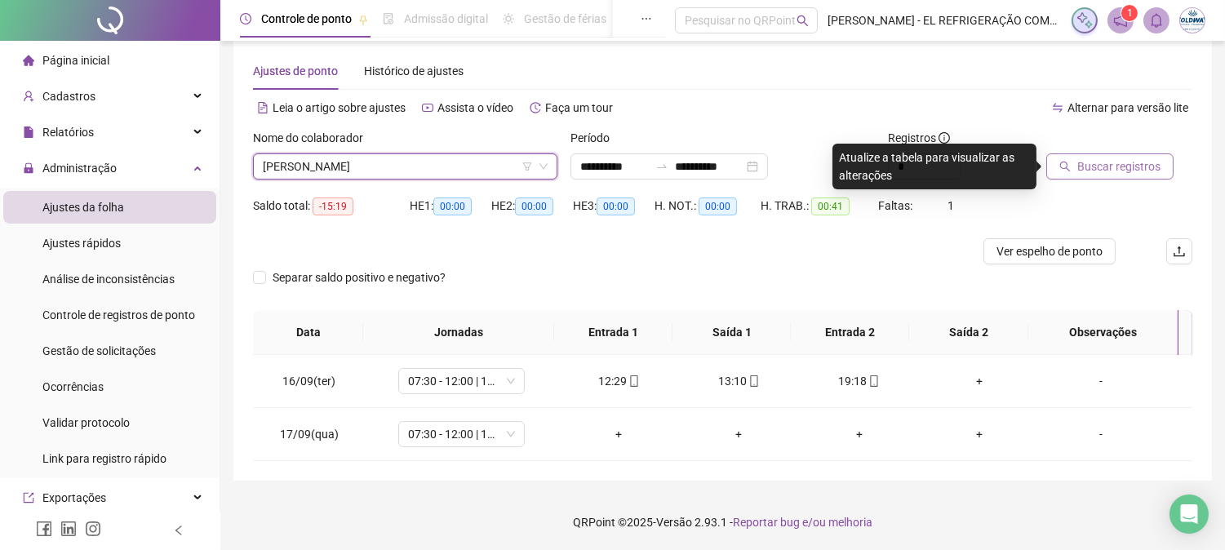
click at [1106, 164] on span "Buscar registros" at bounding box center [1118, 167] width 83 height 18
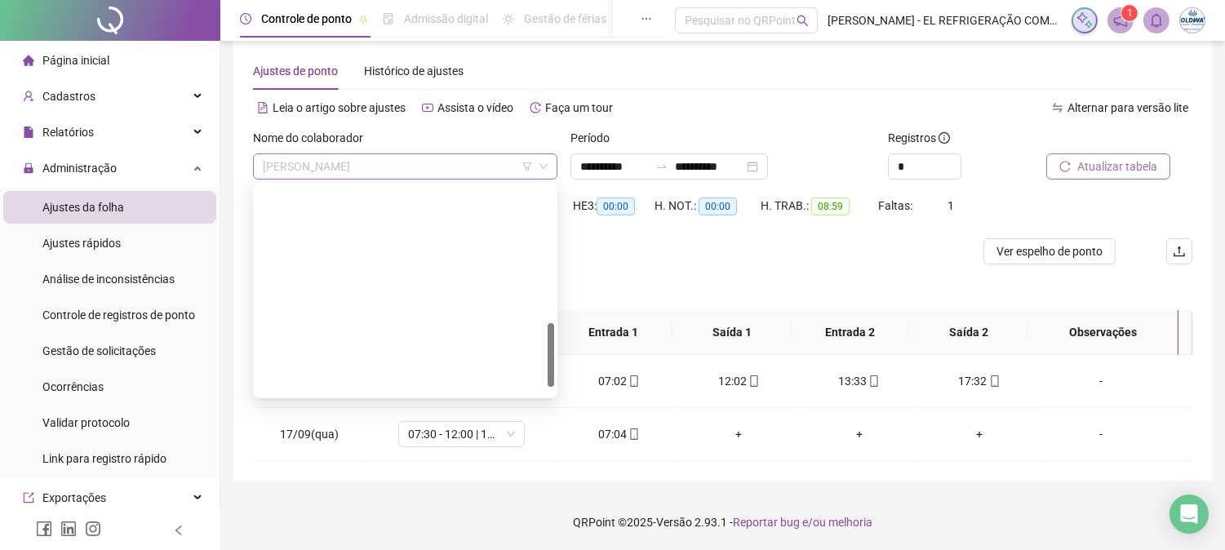
click at [338, 156] on span "[PERSON_NAME]" at bounding box center [405, 166] width 285 height 24
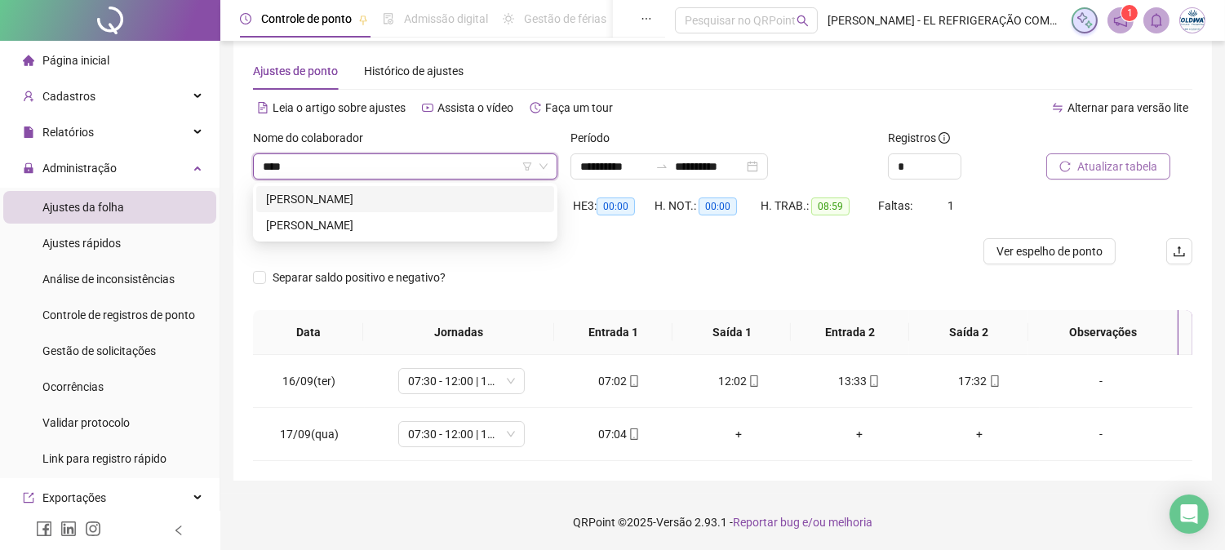
type input "****"
click at [395, 205] on div "[PERSON_NAME]" at bounding box center [405, 199] width 278 height 18
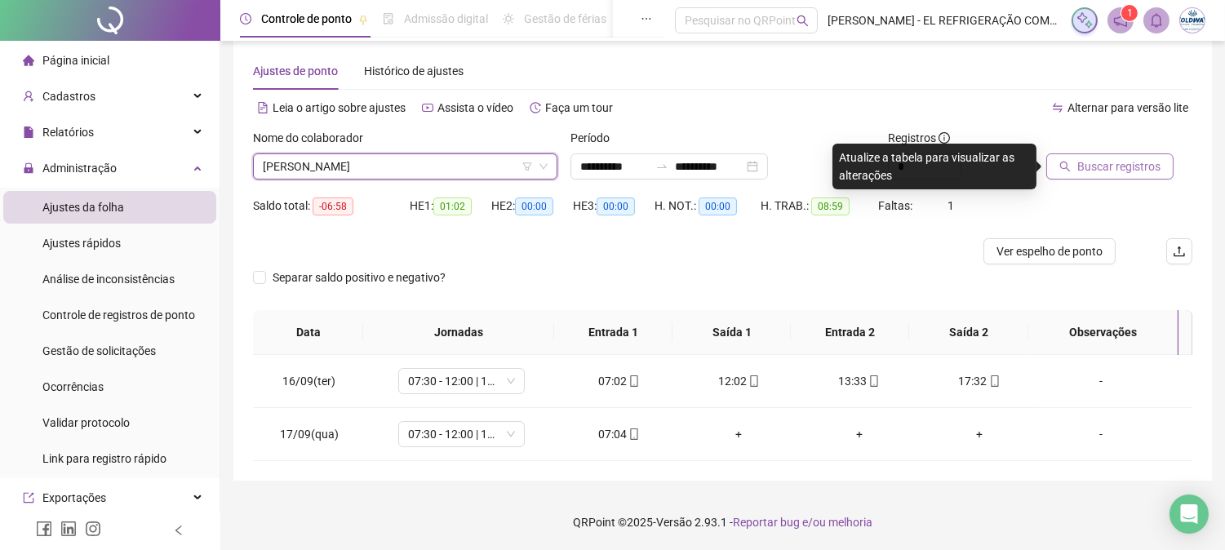
click at [1096, 160] on span "Buscar registros" at bounding box center [1118, 167] width 83 height 18
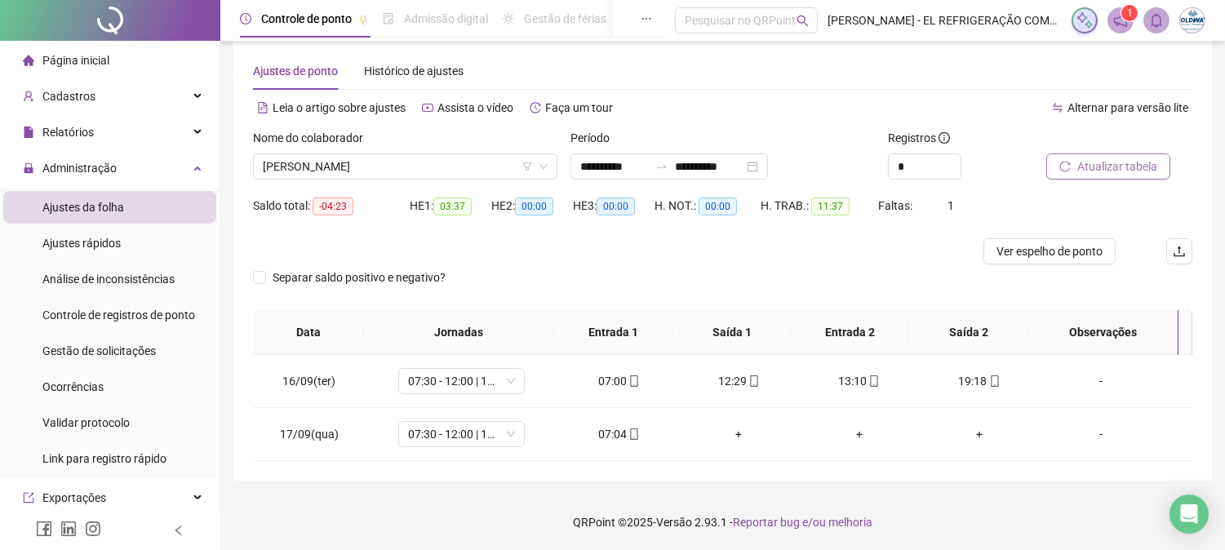
click at [372, 180] on div "Nome do colaborador [PERSON_NAME]" at bounding box center [404, 161] width 317 height 64
click at [371, 173] on span "[PERSON_NAME]" at bounding box center [405, 166] width 285 height 24
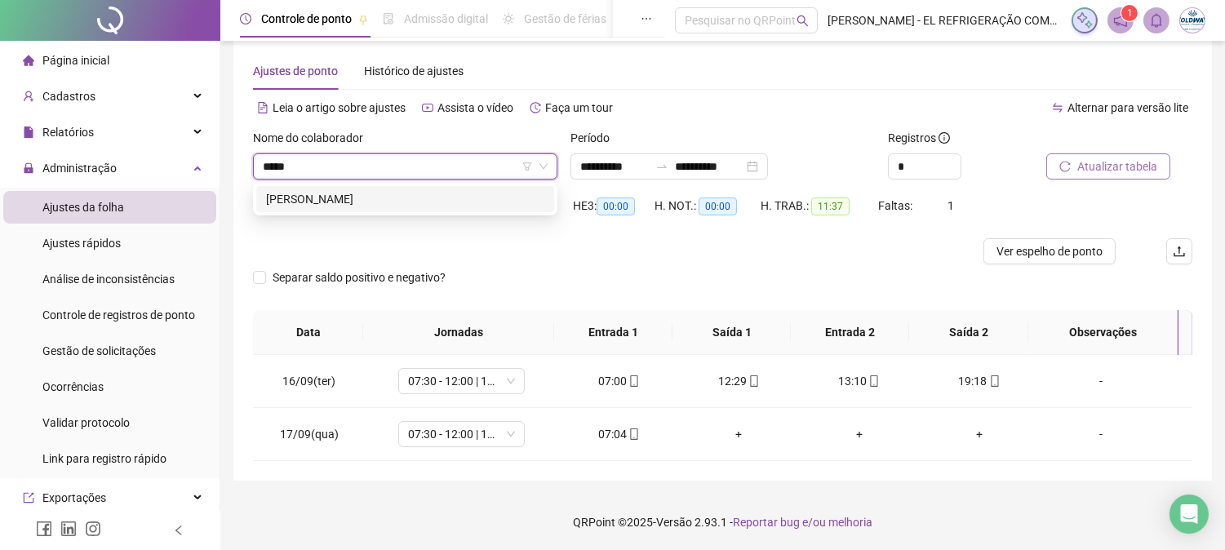
type input "******"
click at [376, 202] on div "[PERSON_NAME]" at bounding box center [405, 199] width 278 height 18
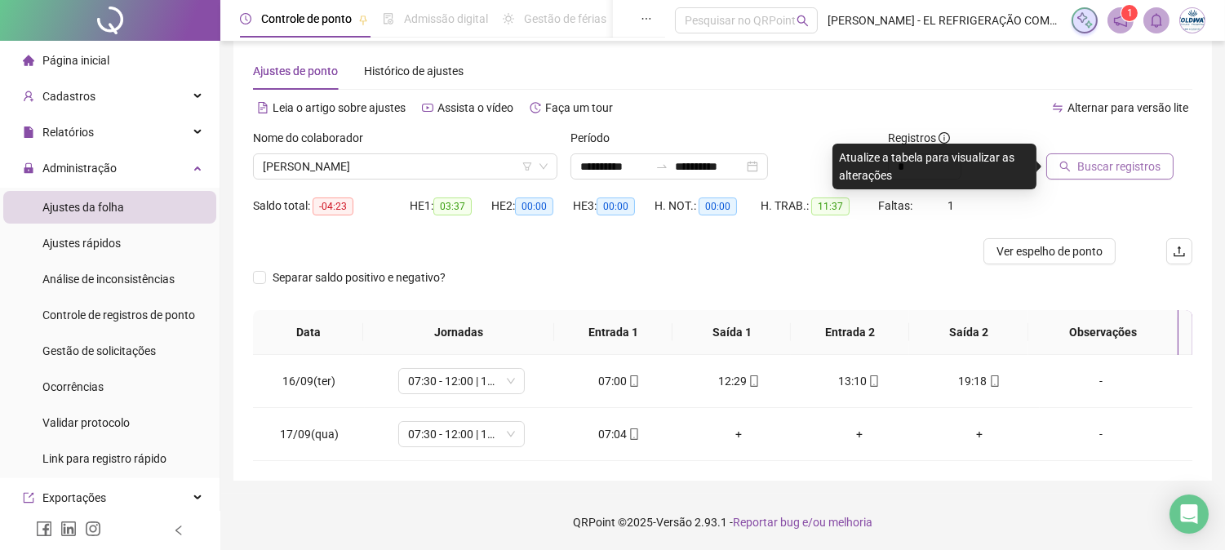
click at [1141, 173] on span "Buscar registros" at bounding box center [1118, 167] width 83 height 18
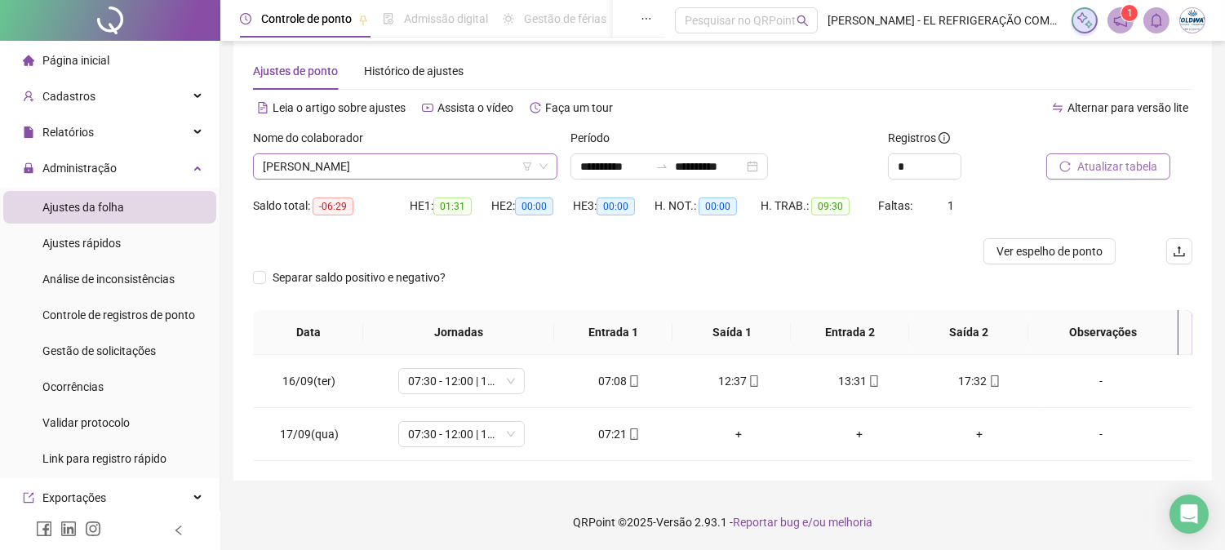
click at [339, 159] on span "[PERSON_NAME]" at bounding box center [405, 166] width 285 height 24
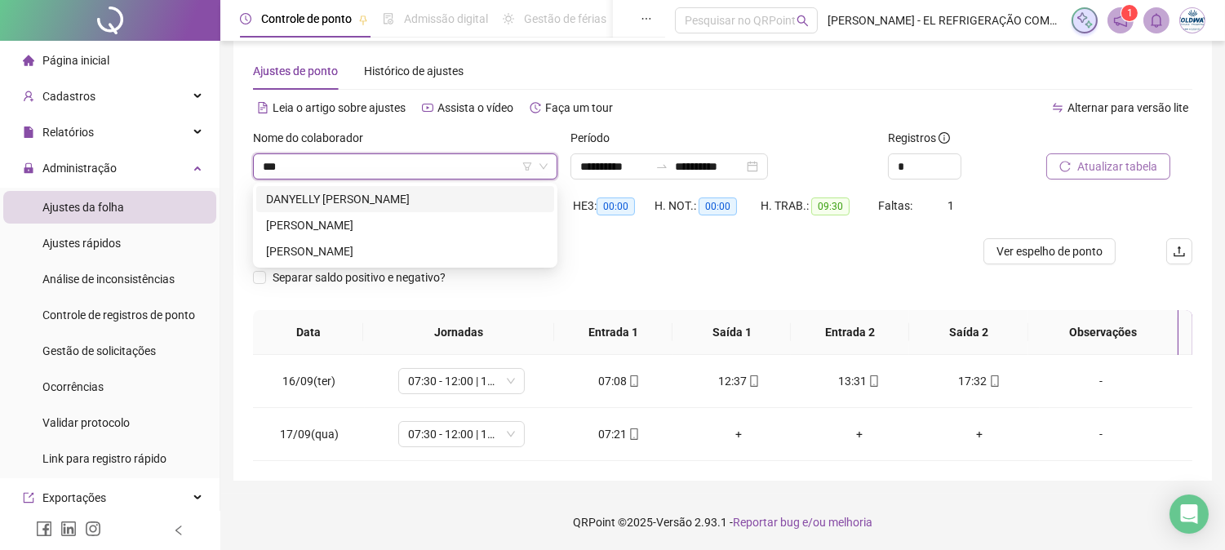
type input "****"
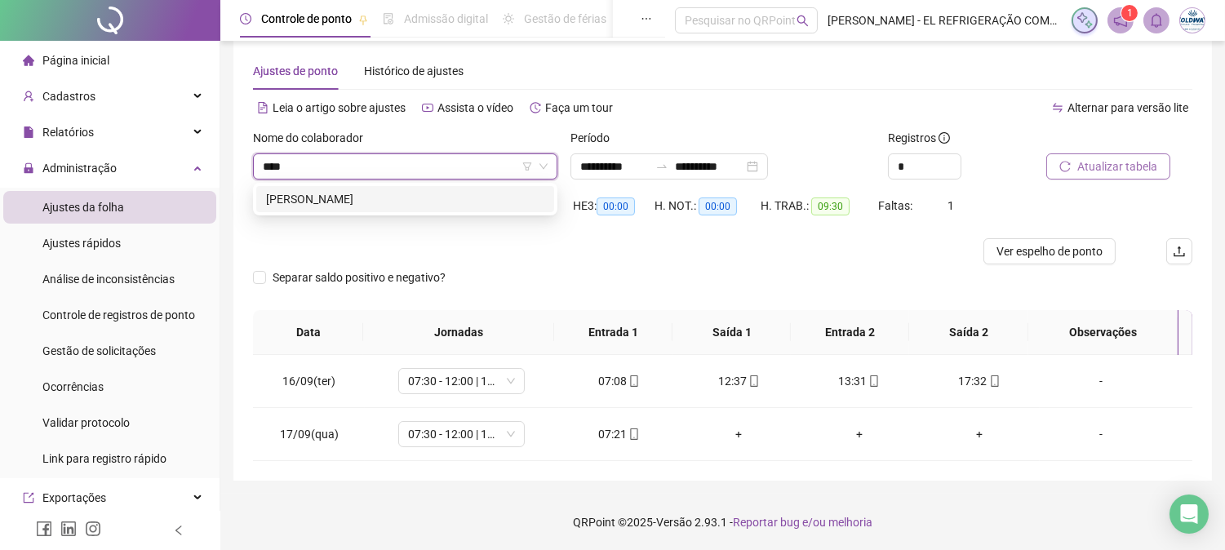
click at [351, 190] on div "[PERSON_NAME]" at bounding box center [405, 199] width 278 height 18
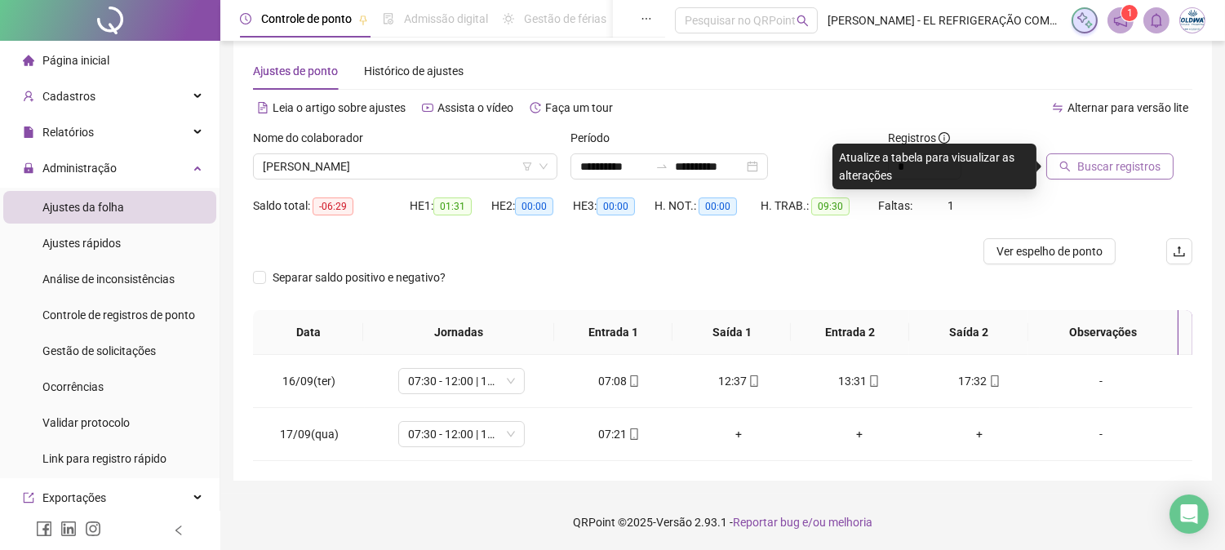
click at [1075, 175] on button "Buscar registros" at bounding box center [1109, 166] width 127 height 26
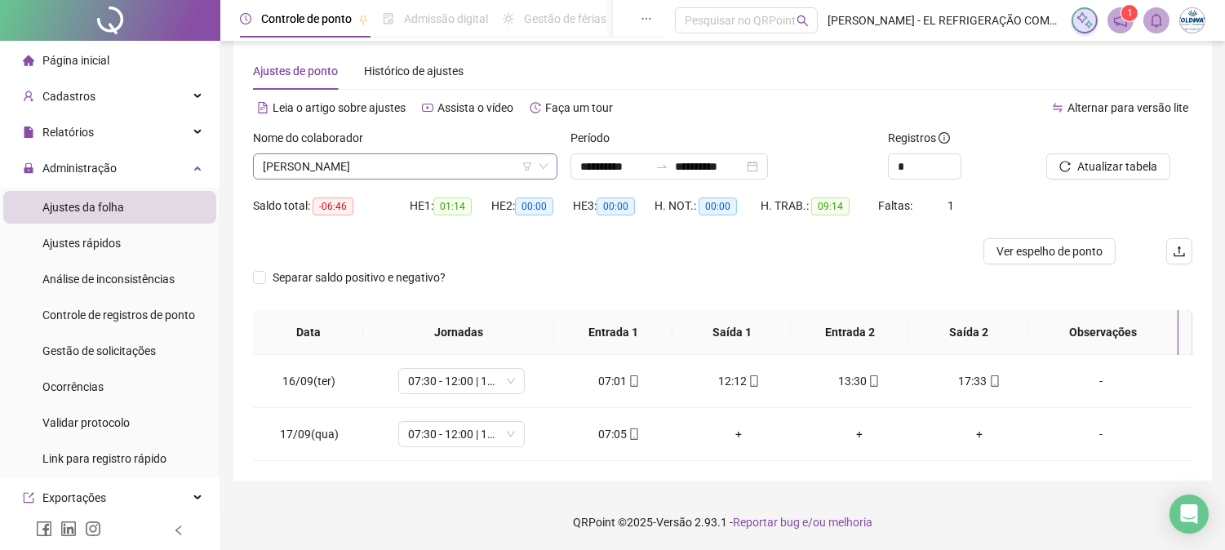
click at [464, 167] on span "[PERSON_NAME]" at bounding box center [405, 166] width 285 height 24
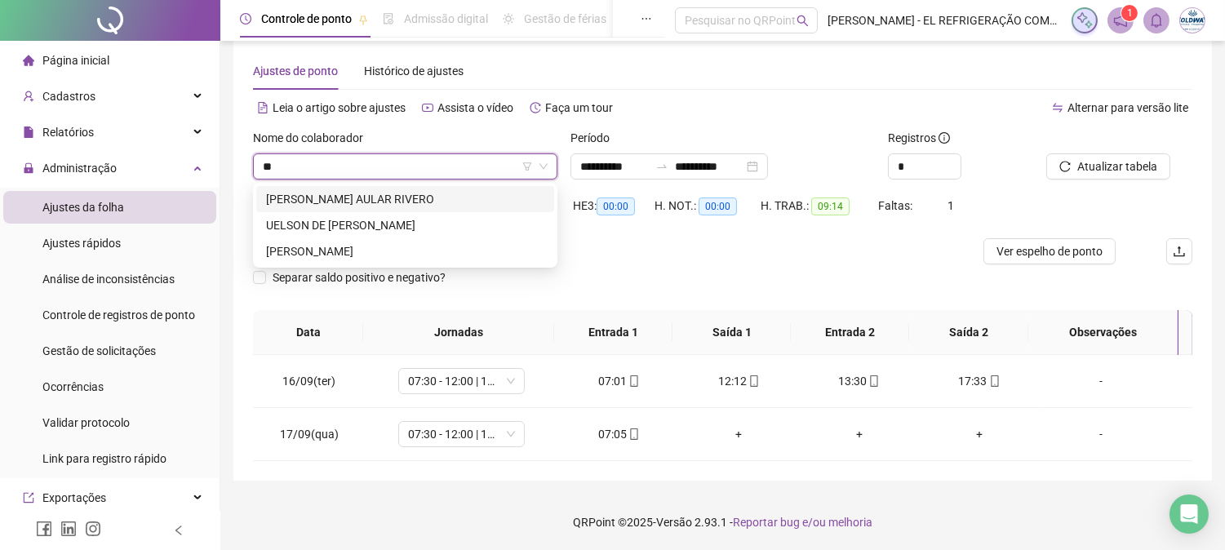
type input "***"
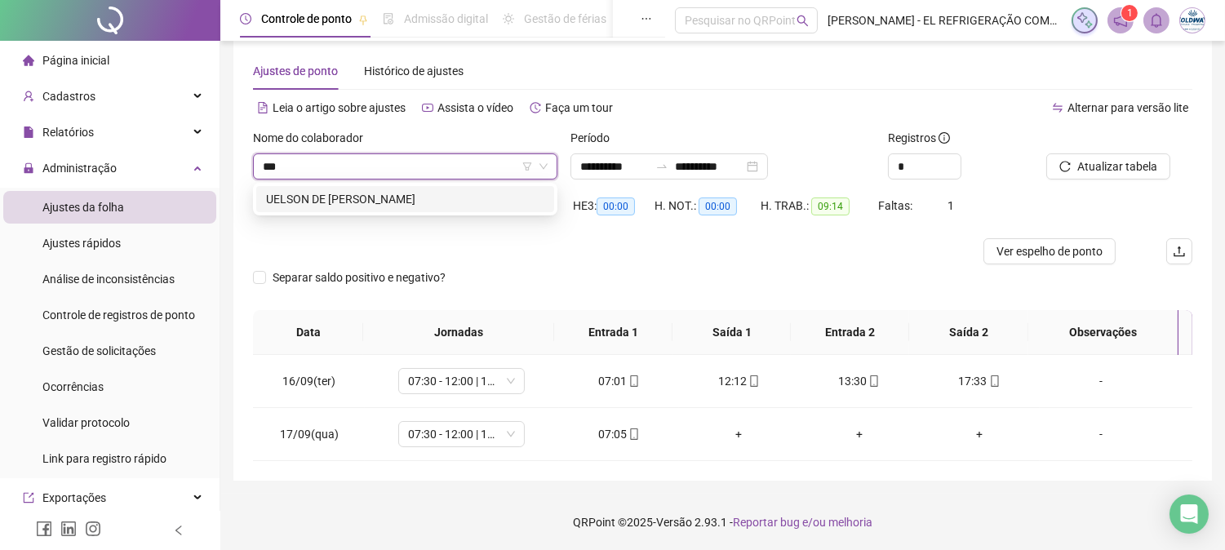
click at [468, 186] on div "UELSON DE [PERSON_NAME]" at bounding box center [405, 199] width 298 height 26
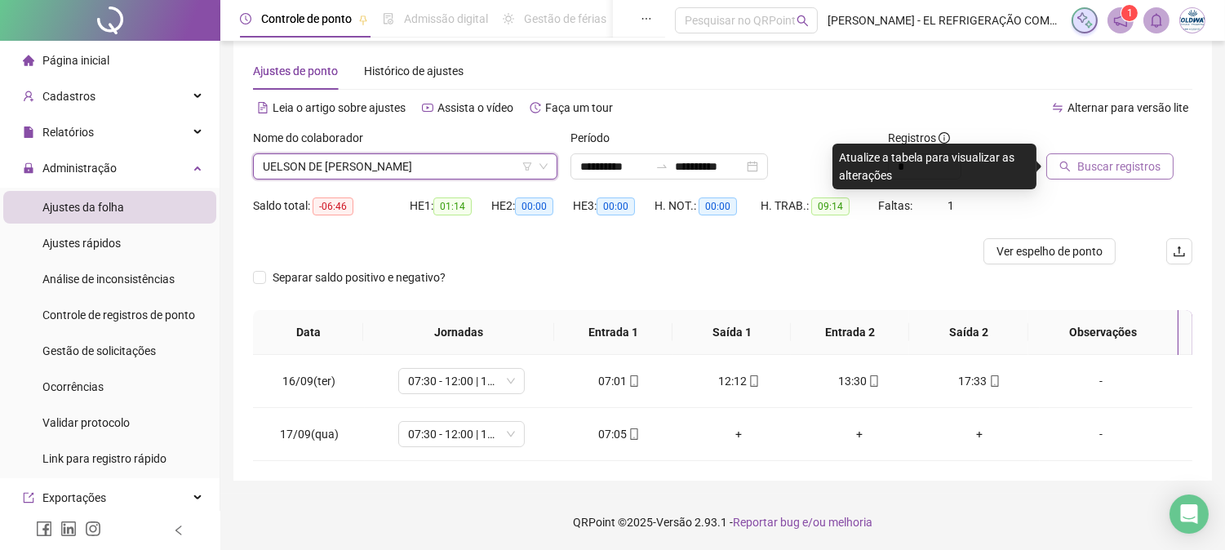
click at [1107, 168] on span "Buscar registros" at bounding box center [1118, 167] width 83 height 18
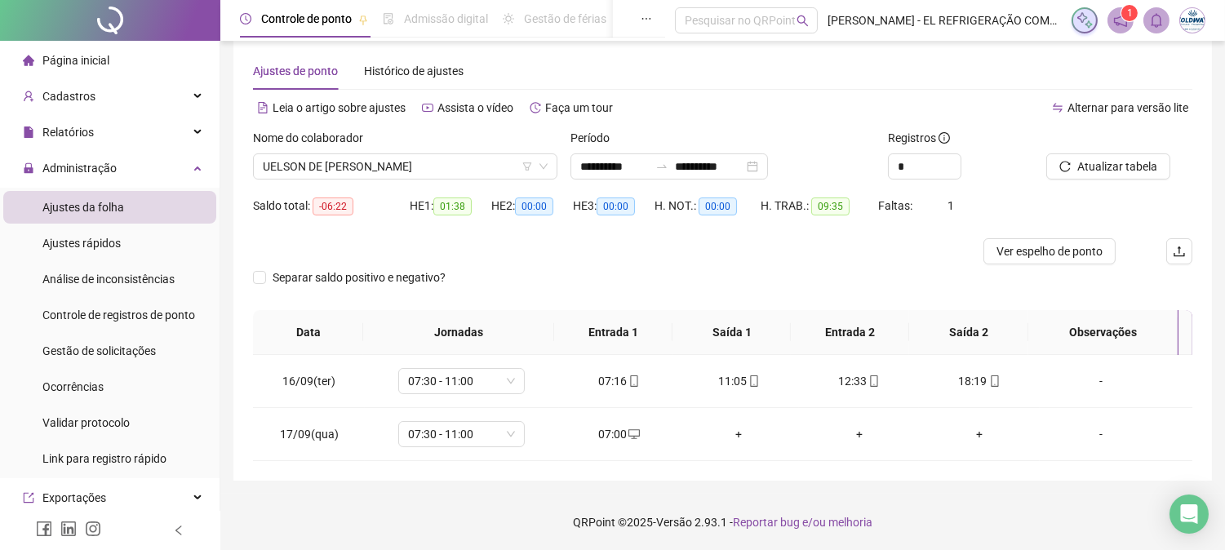
click at [454, 148] on div "Nome do colaborador" at bounding box center [405, 141] width 304 height 24
click at [473, 175] on span "UELSON DE [PERSON_NAME]" at bounding box center [405, 166] width 285 height 24
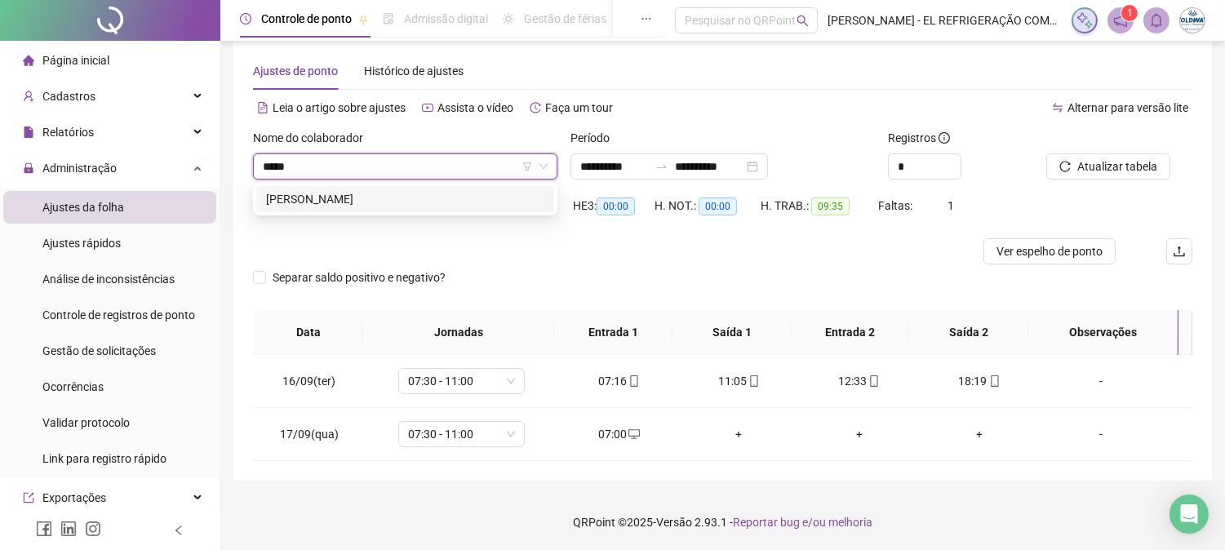
type input "******"
click at [463, 209] on div "[PERSON_NAME]" at bounding box center [405, 199] width 298 height 26
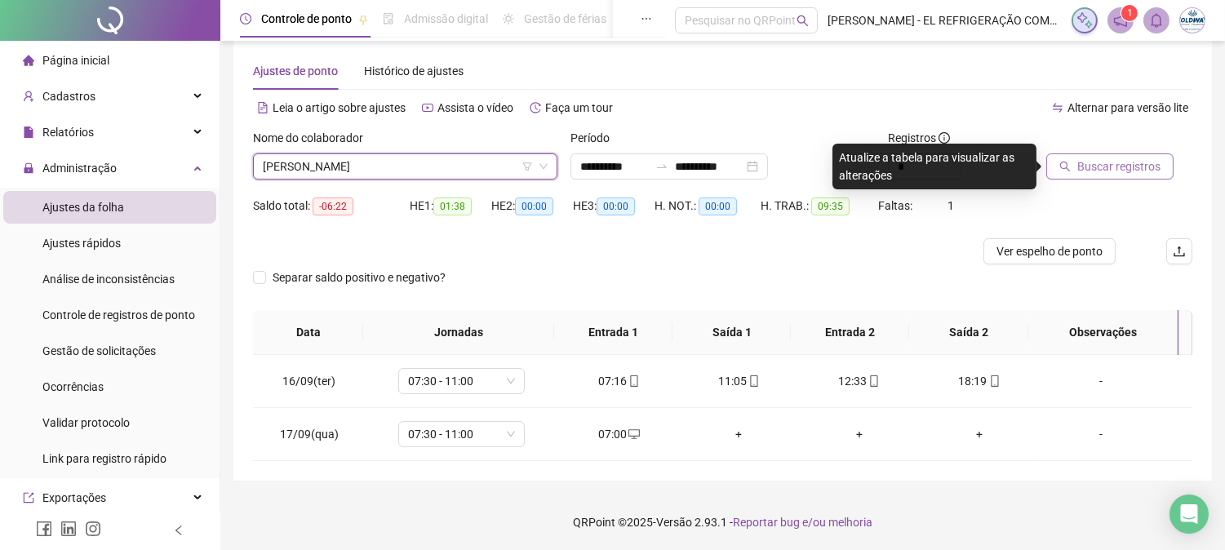
click at [1111, 166] on span "Buscar registros" at bounding box center [1118, 167] width 83 height 18
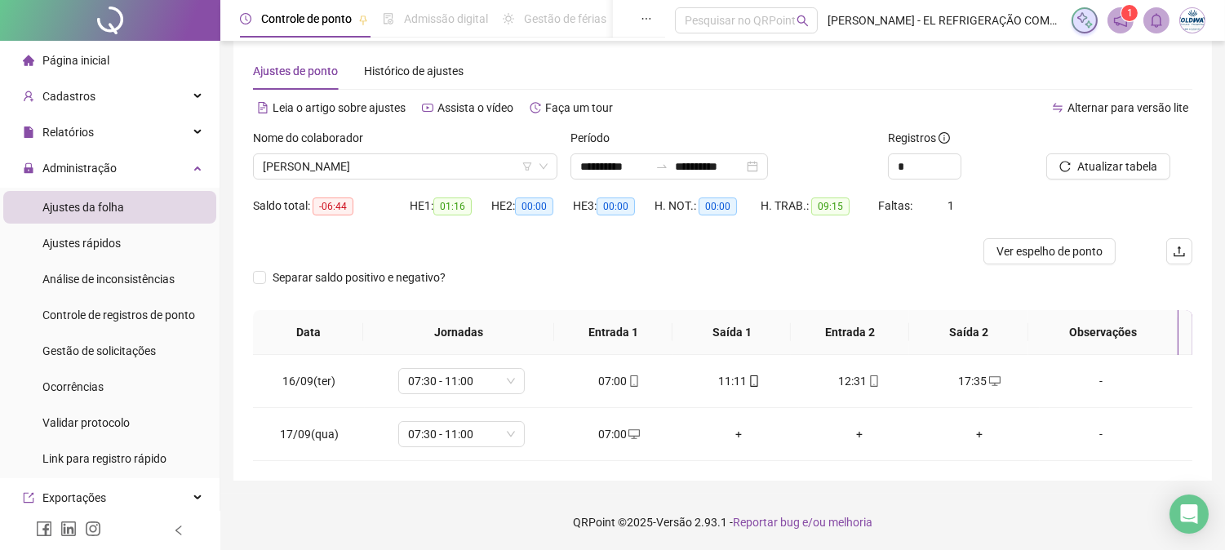
click at [313, 147] on div "Nome do colaborador" at bounding box center [405, 141] width 304 height 24
click at [318, 168] on span "[PERSON_NAME]" at bounding box center [405, 166] width 285 height 24
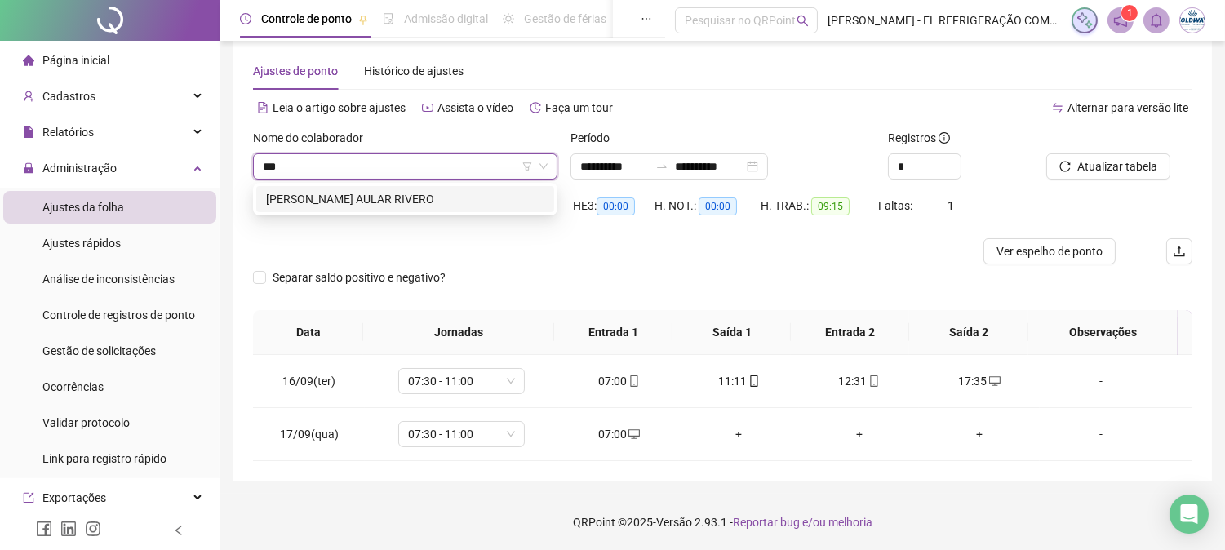
type input "****"
click at [410, 208] on div "[PERSON_NAME] AULAR RIVERO" at bounding box center [405, 199] width 298 height 26
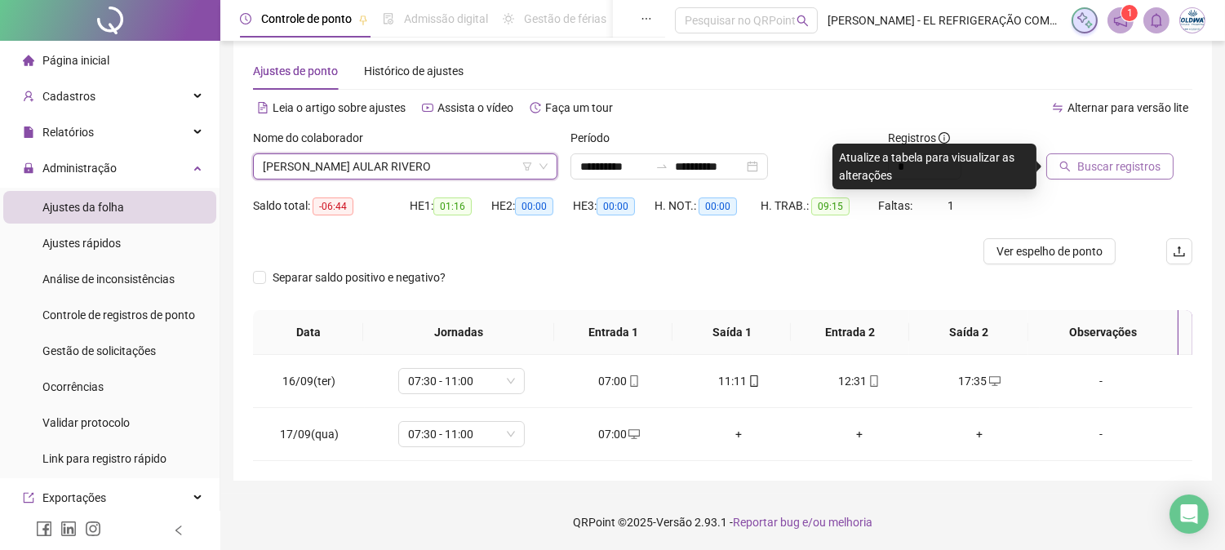
click at [1066, 175] on button "Buscar registros" at bounding box center [1109, 166] width 127 height 26
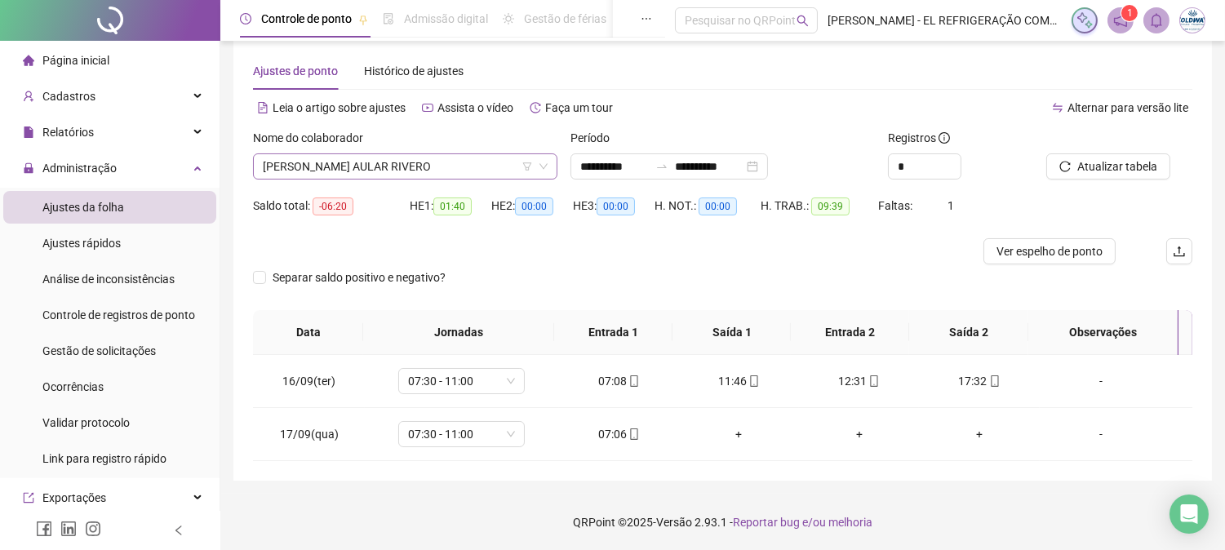
click at [410, 164] on span "[PERSON_NAME] AULAR RIVERO" at bounding box center [405, 166] width 285 height 24
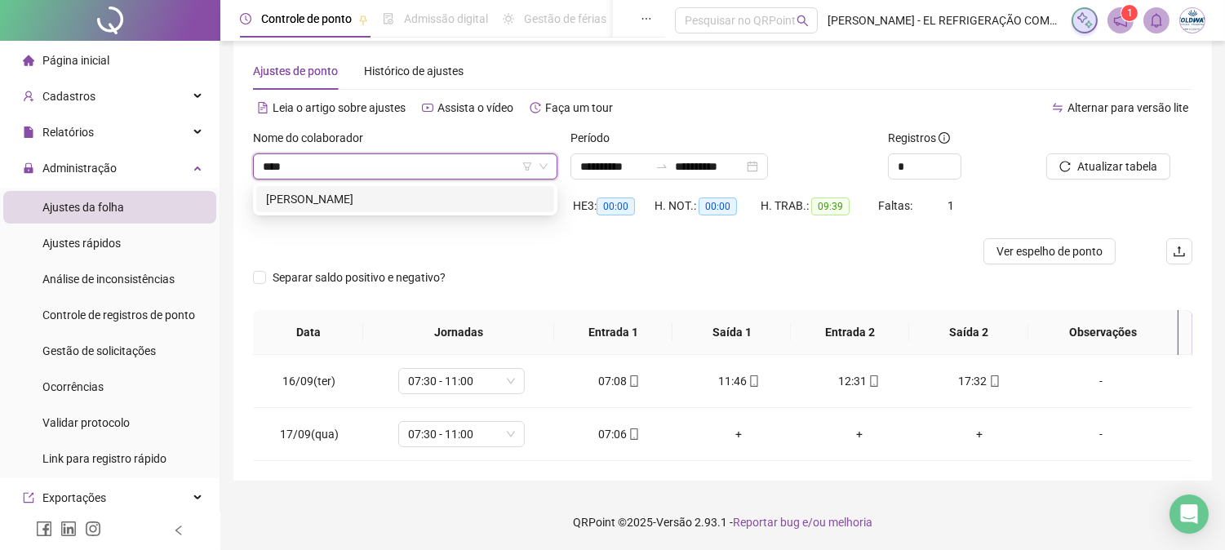
type input "*****"
click at [459, 190] on div "[PERSON_NAME]" at bounding box center [405, 199] width 278 height 18
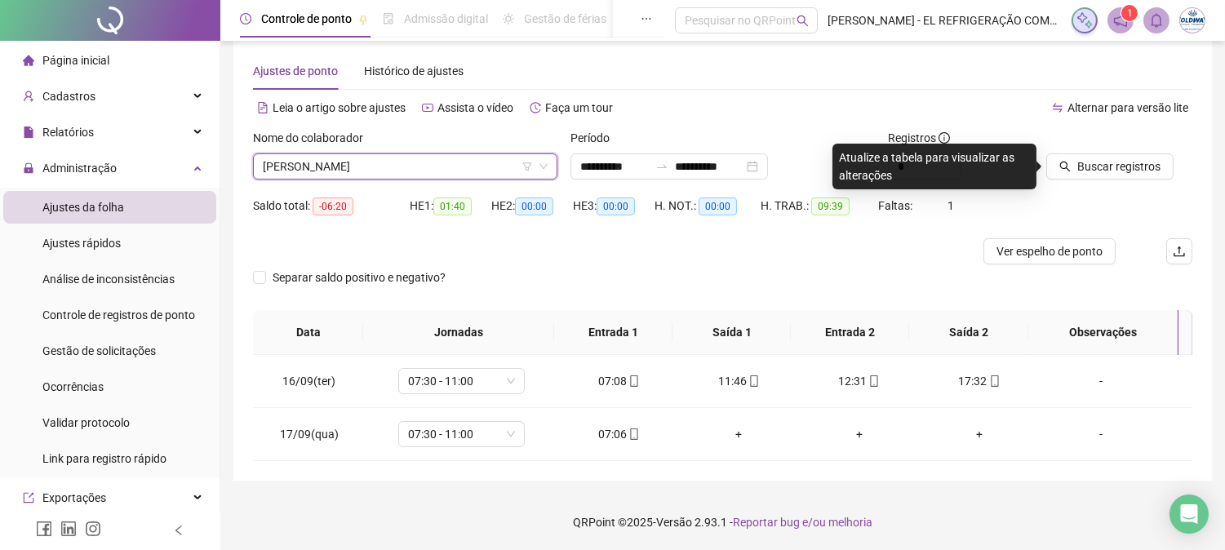
click at [1076, 181] on div "Buscar registros" at bounding box center [1119, 161] width 159 height 64
click at [1076, 175] on button "Buscar registros" at bounding box center [1109, 166] width 127 height 26
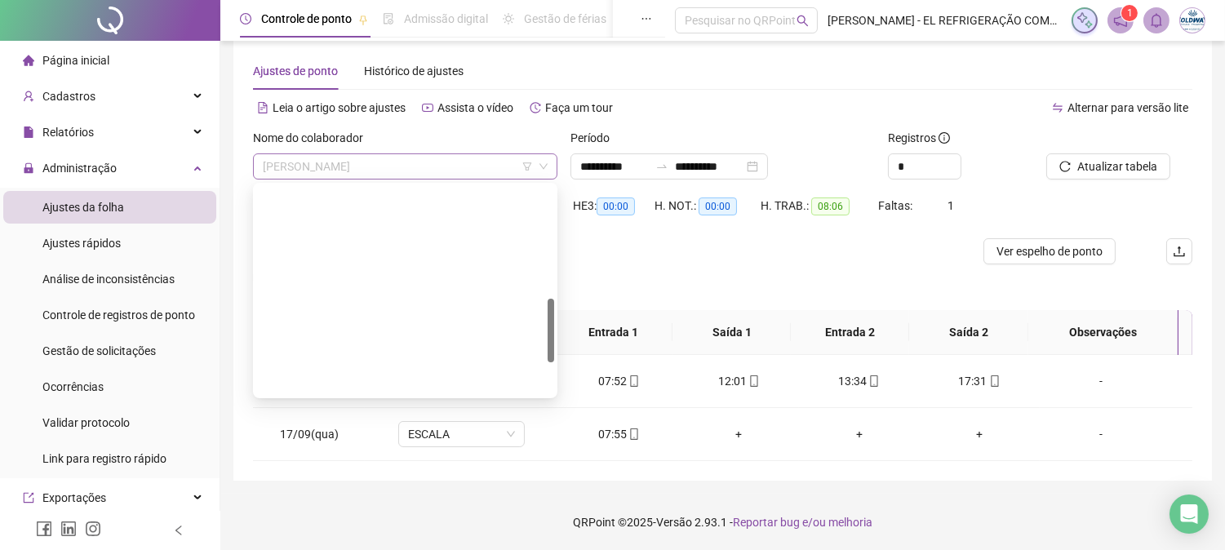
click at [398, 171] on span "[PERSON_NAME]" at bounding box center [405, 166] width 285 height 24
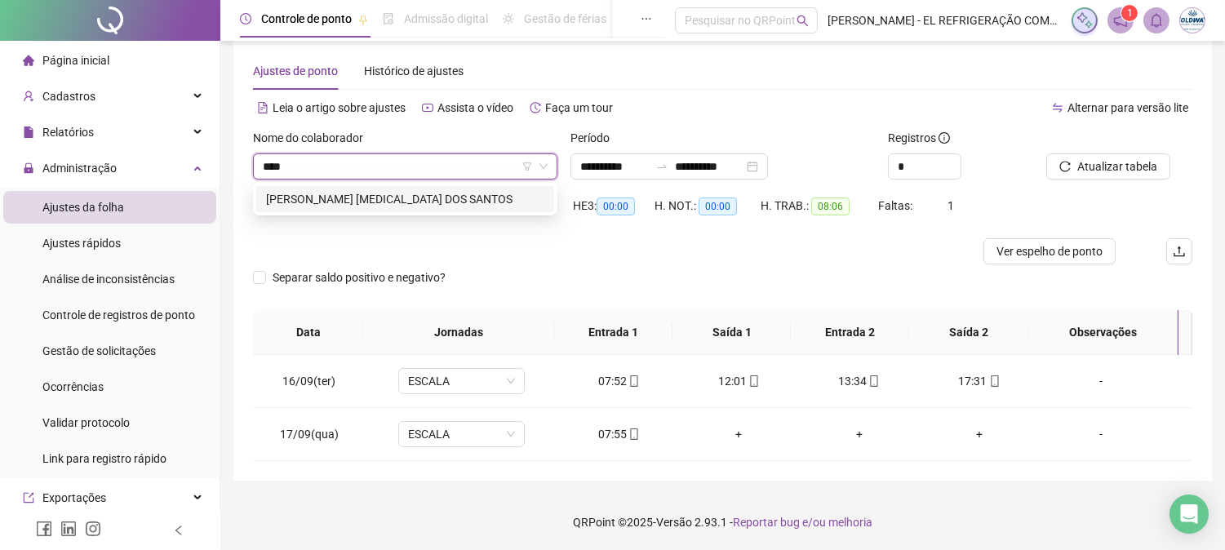
type input "*****"
click at [446, 191] on div "[PERSON_NAME] [MEDICAL_DATA] DOS SANTOS" at bounding box center [405, 199] width 278 height 18
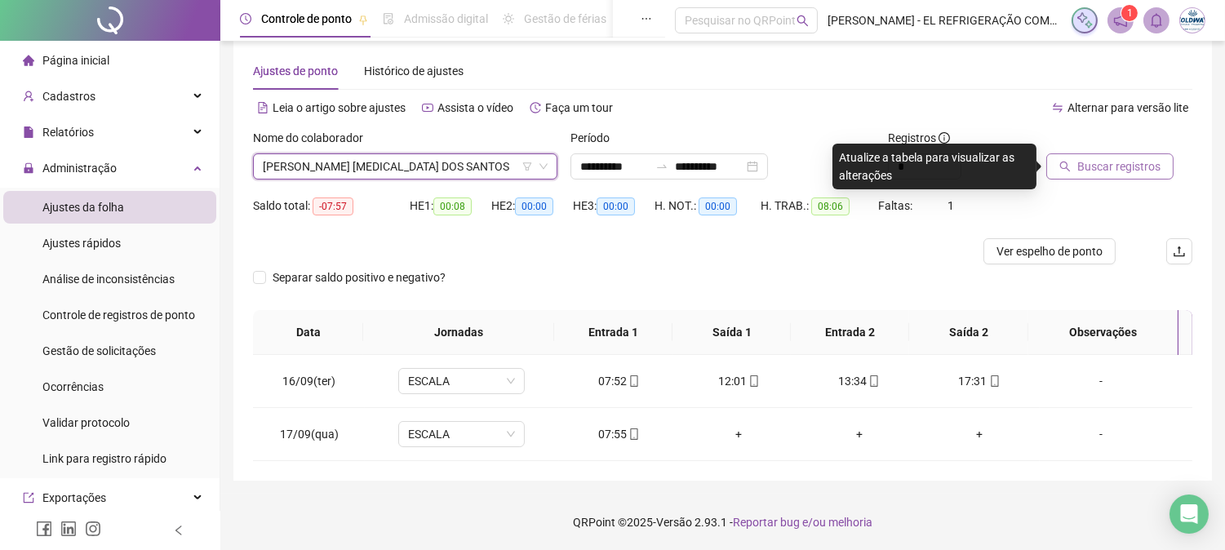
click at [1108, 167] on span "Buscar registros" at bounding box center [1118, 167] width 83 height 18
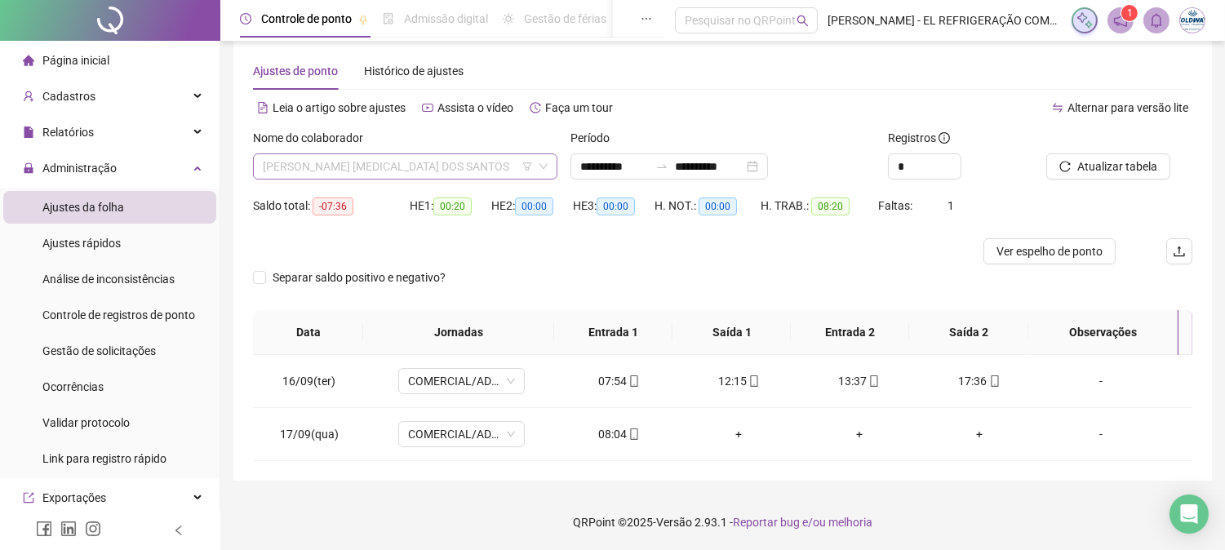
click at [343, 161] on span "[PERSON_NAME] [MEDICAL_DATA] DOS SANTOS" at bounding box center [405, 166] width 285 height 24
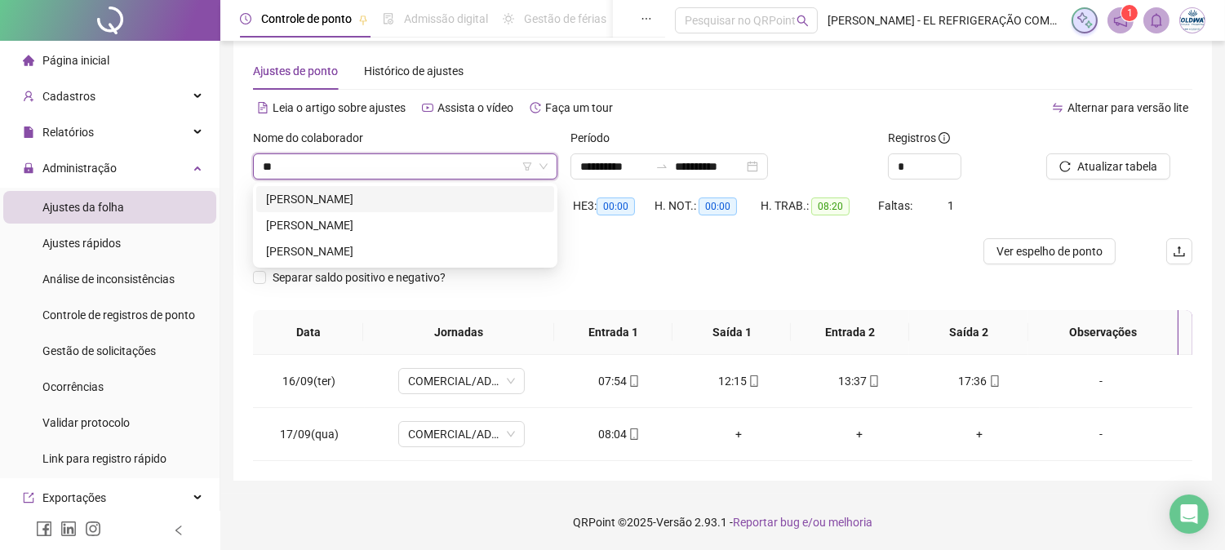
type input "***"
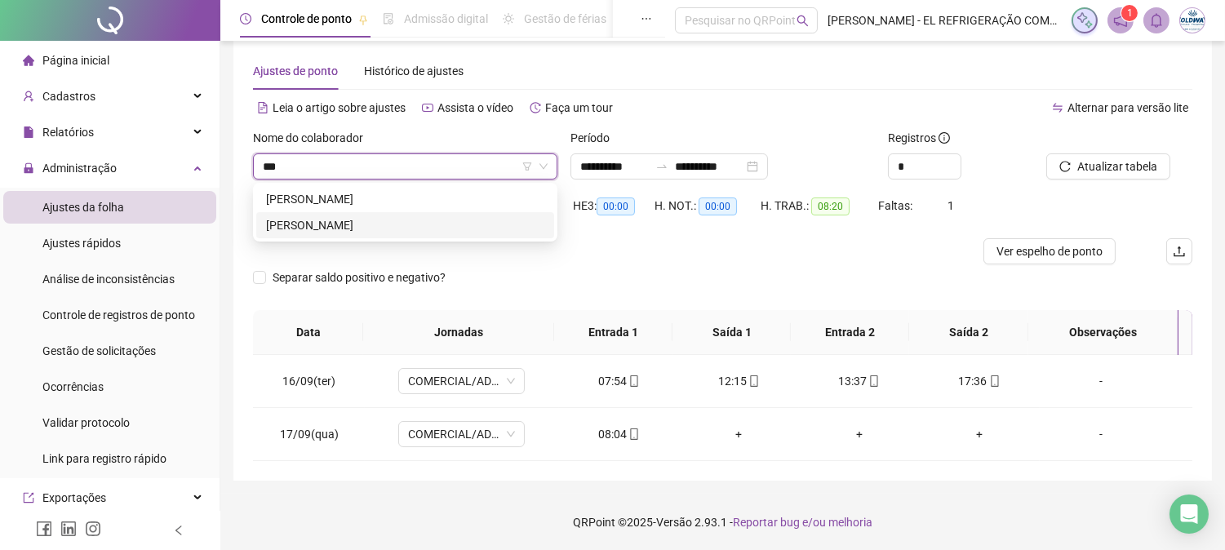
click at [348, 213] on div "[PERSON_NAME]" at bounding box center [405, 225] width 298 height 26
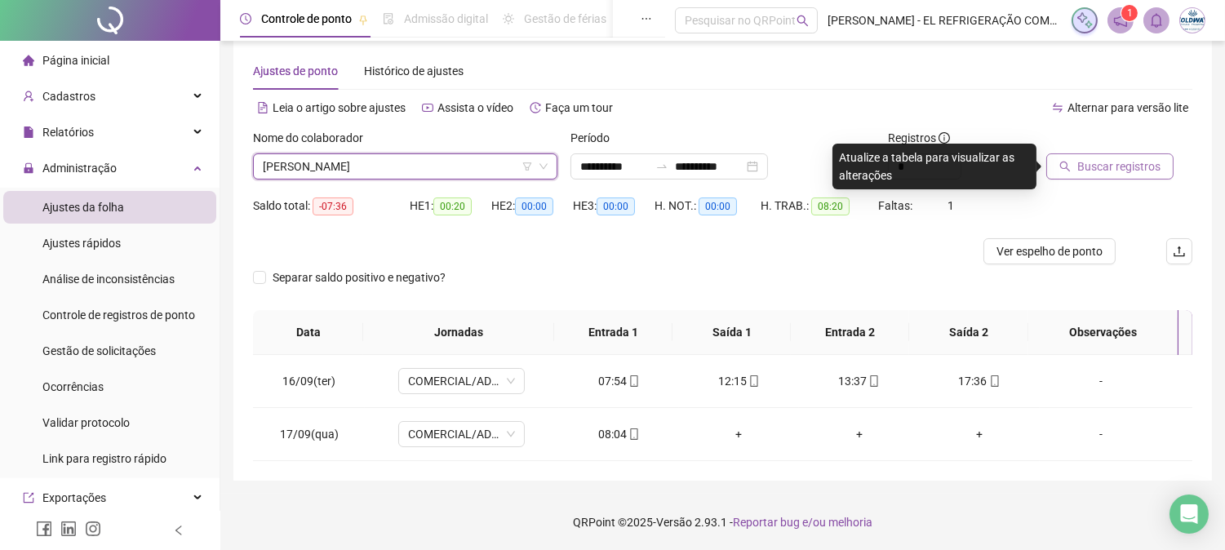
click at [1103, 170] on span "Buscar registros" at bounding box center [1118, 167] width 83 height 18
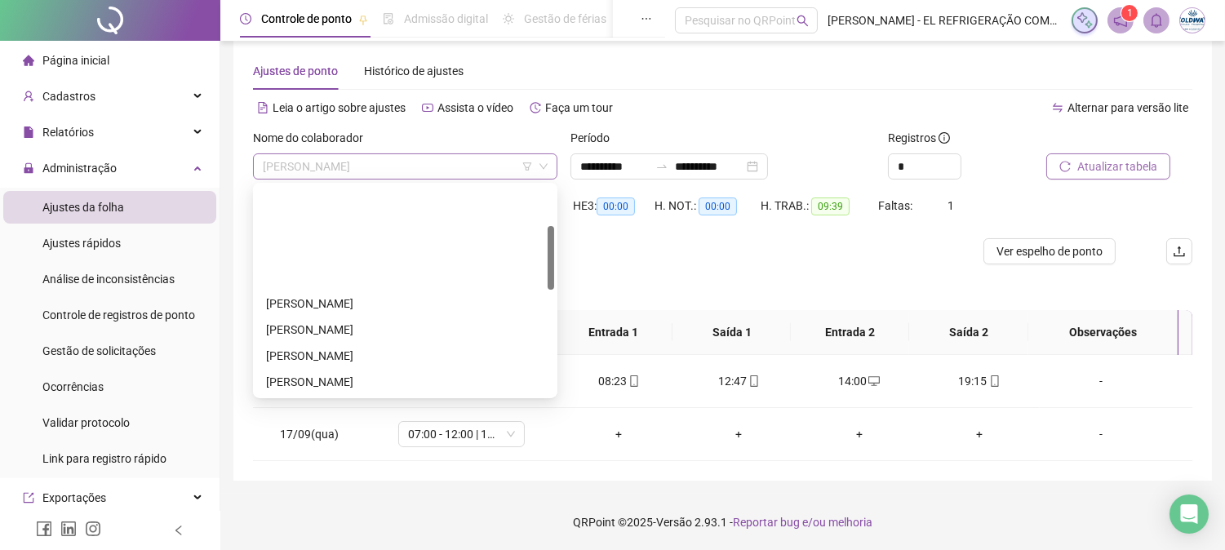
click at [475, 158] on span "[PERSON_NAME]" at bounding box center [405, 166] width 285 height 24
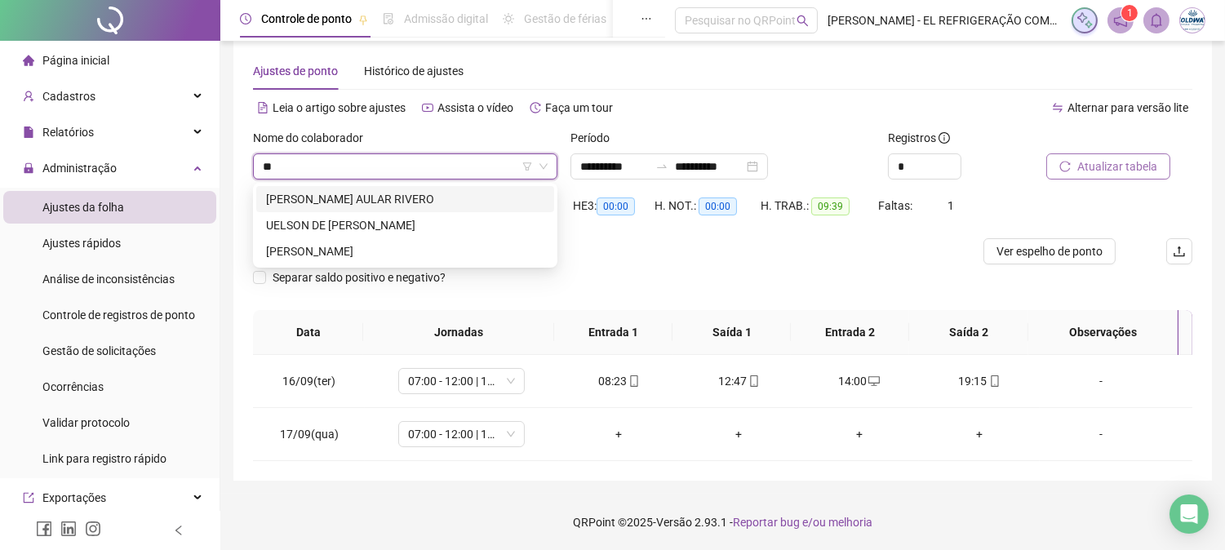
type input "**"
